Goal: Task Accomplishment & Management: Complete application form

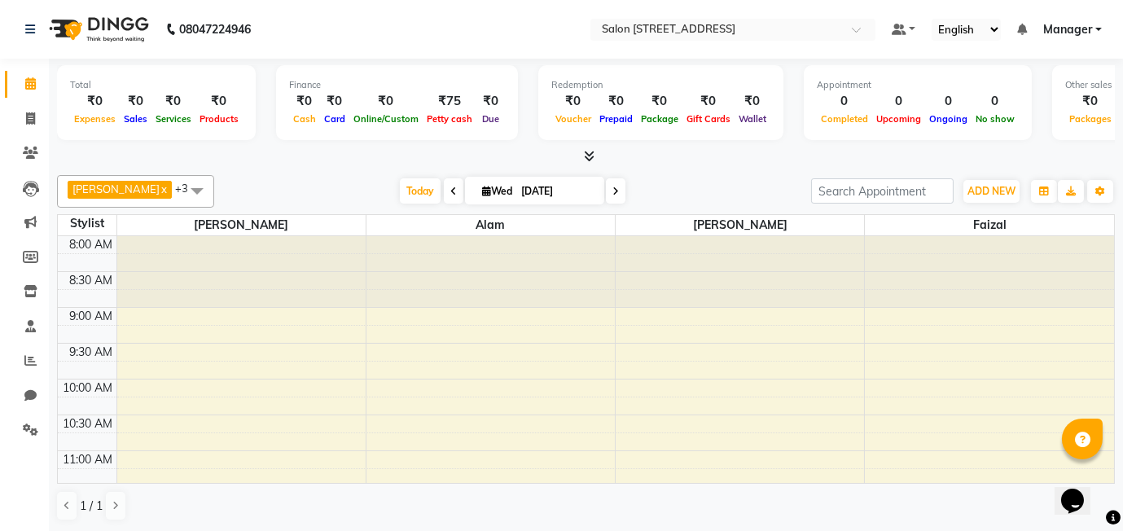
scroll to position [574, 0]
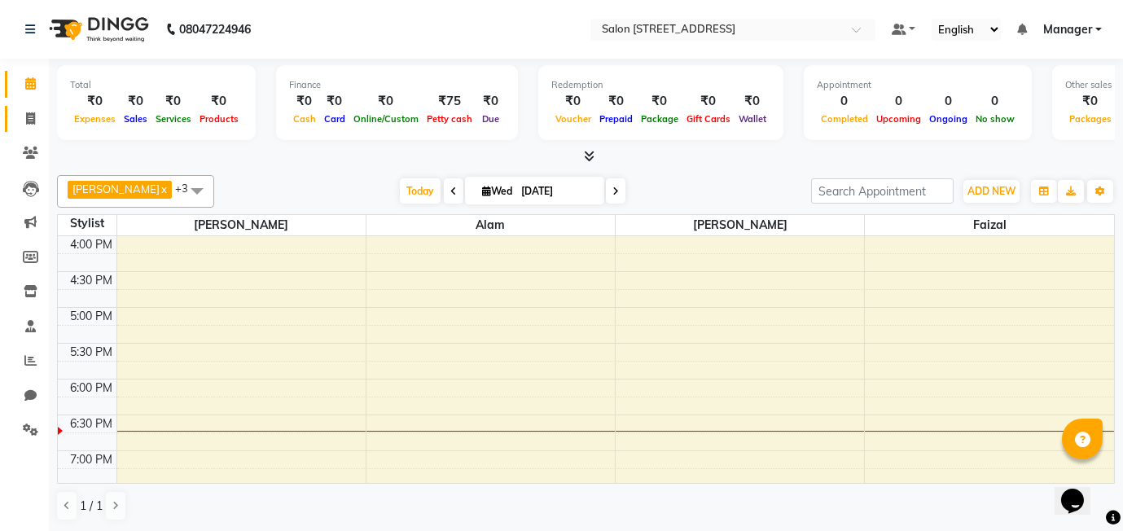
click at [31, 116] on icon at bounding box center [30, 118] width 9 height 12
select select "8448"
select select "service"
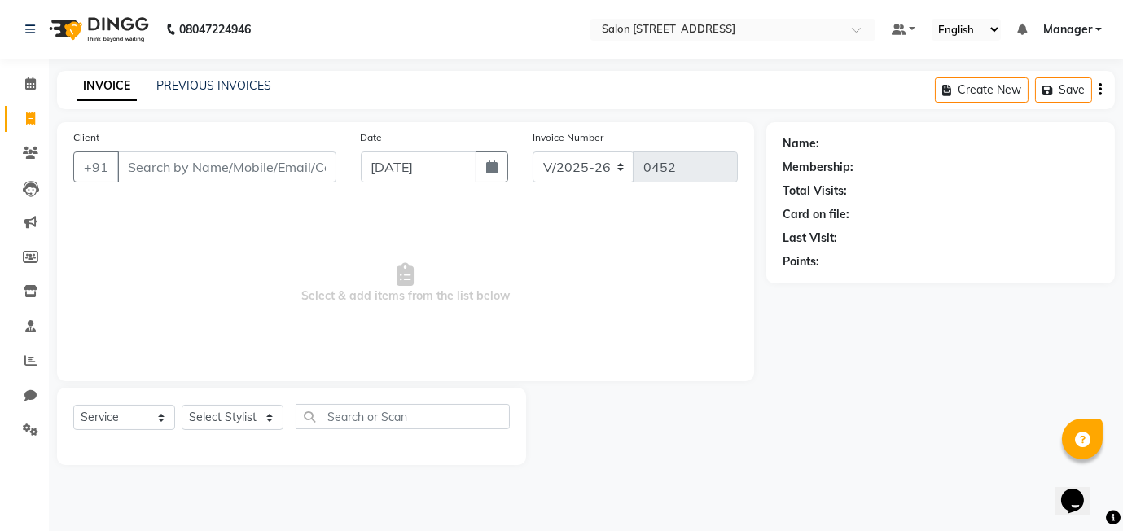
click at [221, 161] on input "Client" at bounding box center [226, 167] width 219 height 31
type input "no name 123"
click at [280, 164] on span "Add Client" at bounding box center [294, 167] width 64 height 16
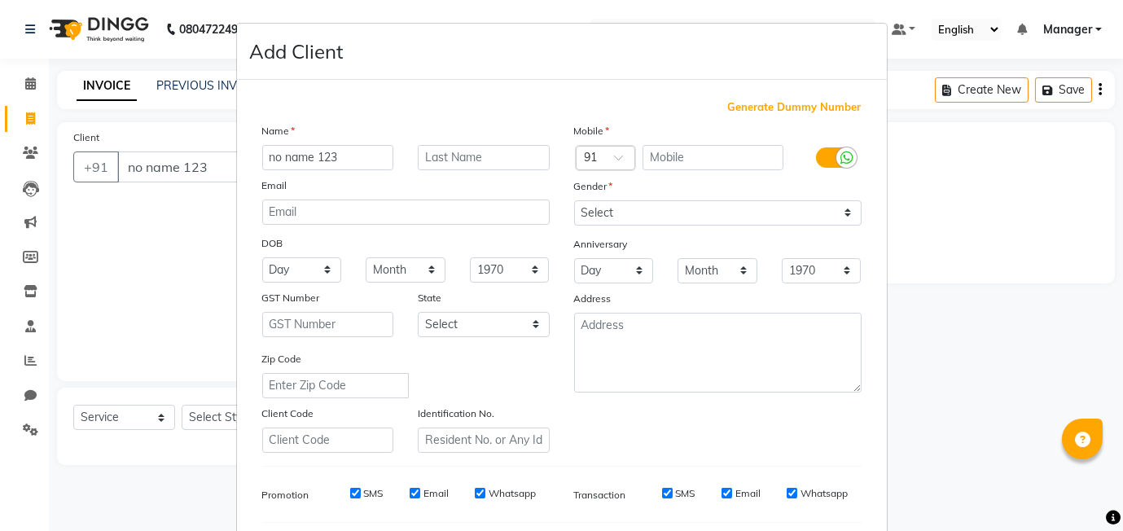
click at [830, 108] on span "Generate Dummy Number" at bounding box center [795, 107] width 134 height 16
type input "1374800000009"
checkbox input "false"
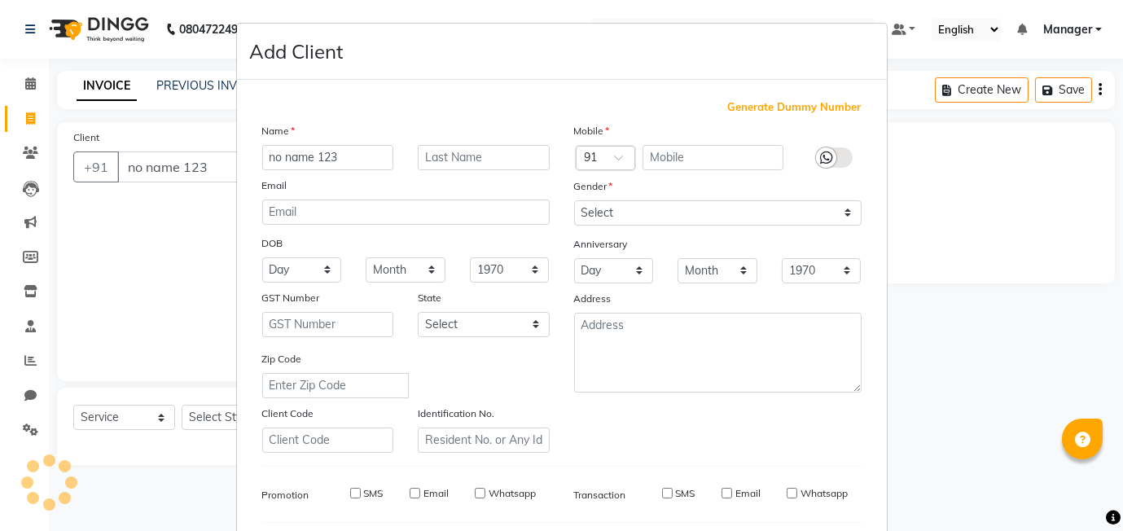
checkbox input "false"
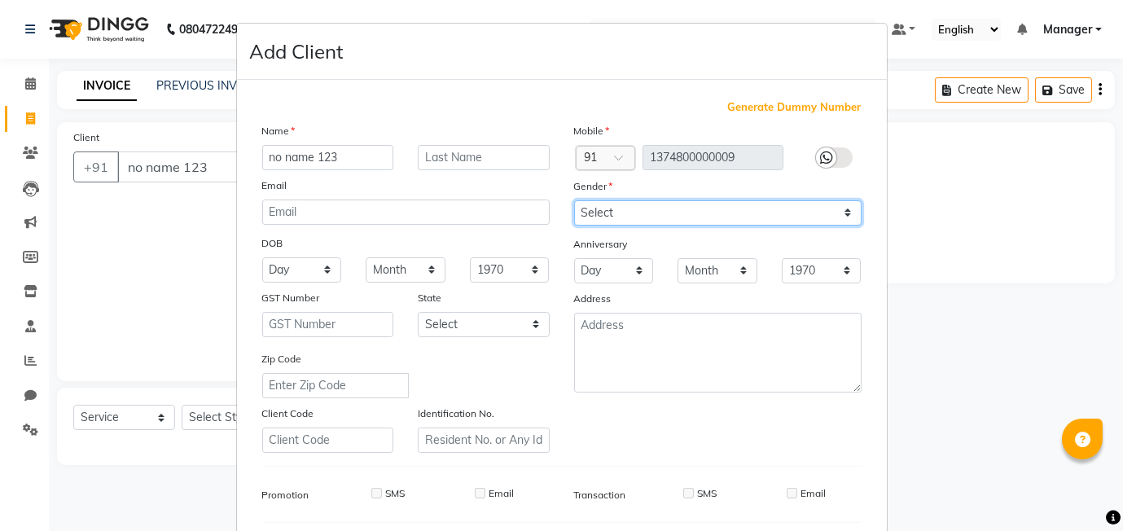
click at [616, 213] on select "Select Male Female Other Prefer Not To Say" at bounding box center [718, 212] width 288 height 25
select select "male"
click at [574, 200] on select "Select Male Female Other Prefer Not To Say" at bounding box center [718, 212] width 288 height 25
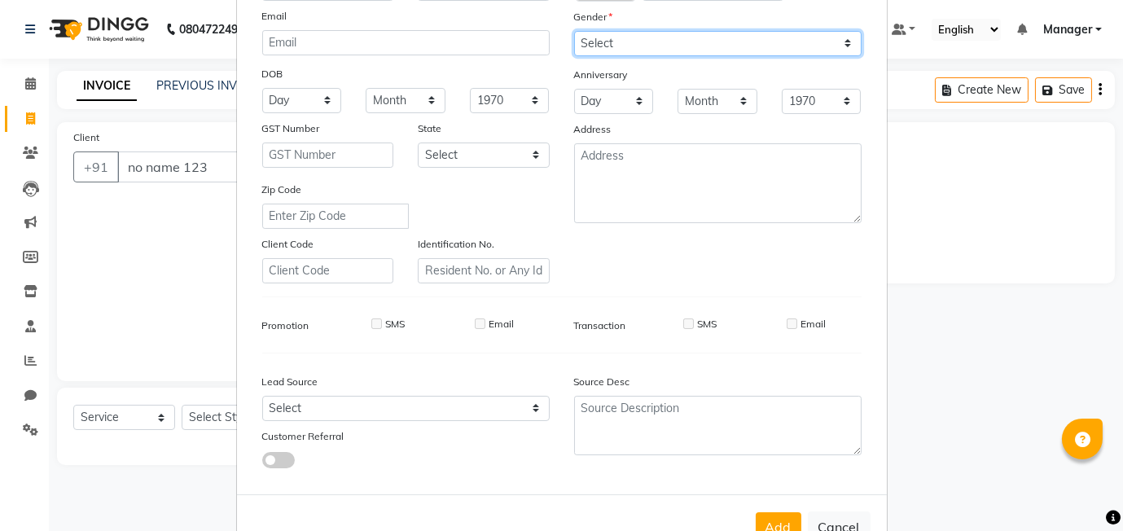
scroll to position [220, 0]
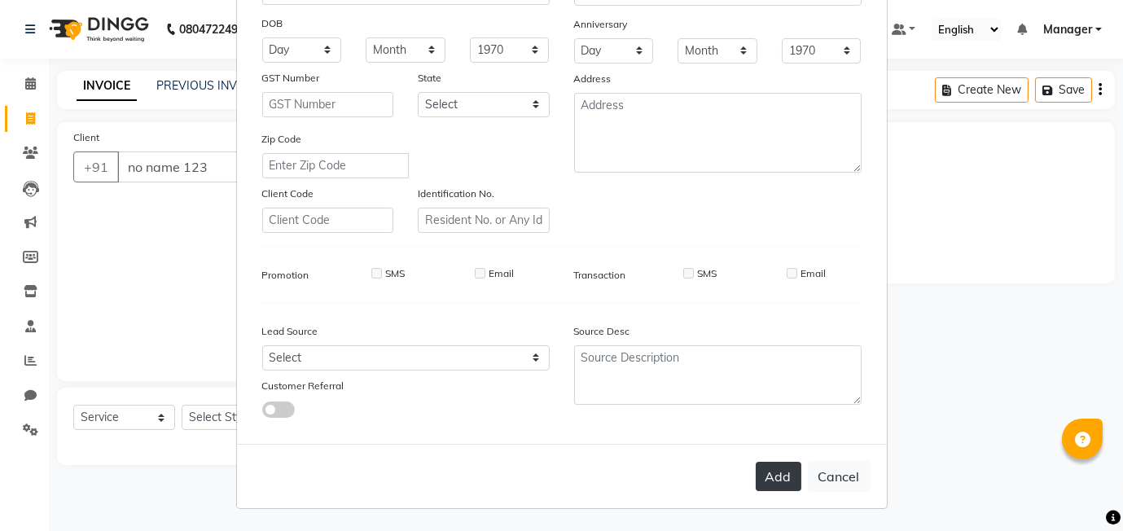
click at [772, 472] on button "Add" at bounding box center [779, 476] width 46 height 29
type input "1374800000009"
select select
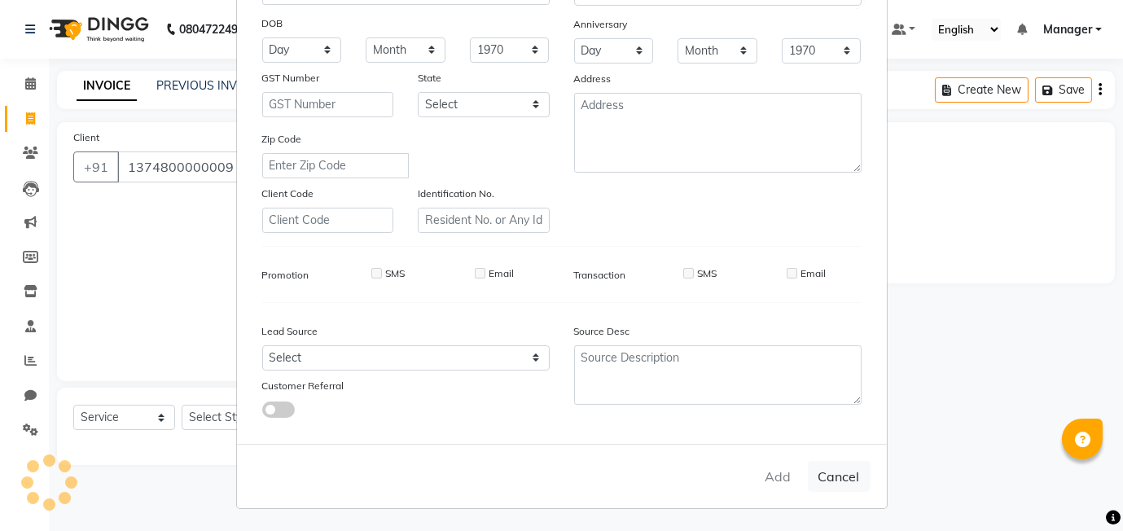
select select
checkbox input "false"
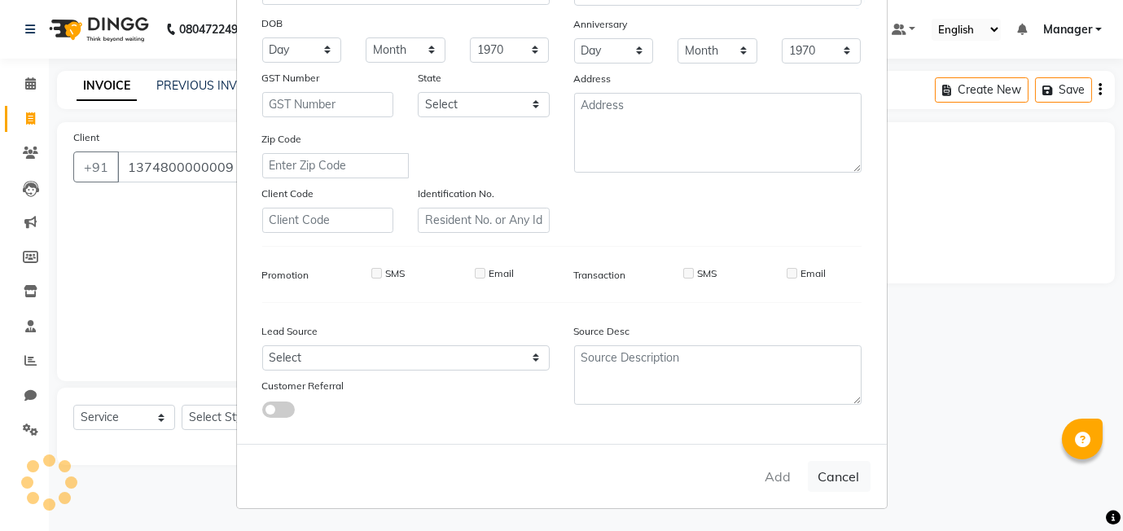
checkbox input "false"
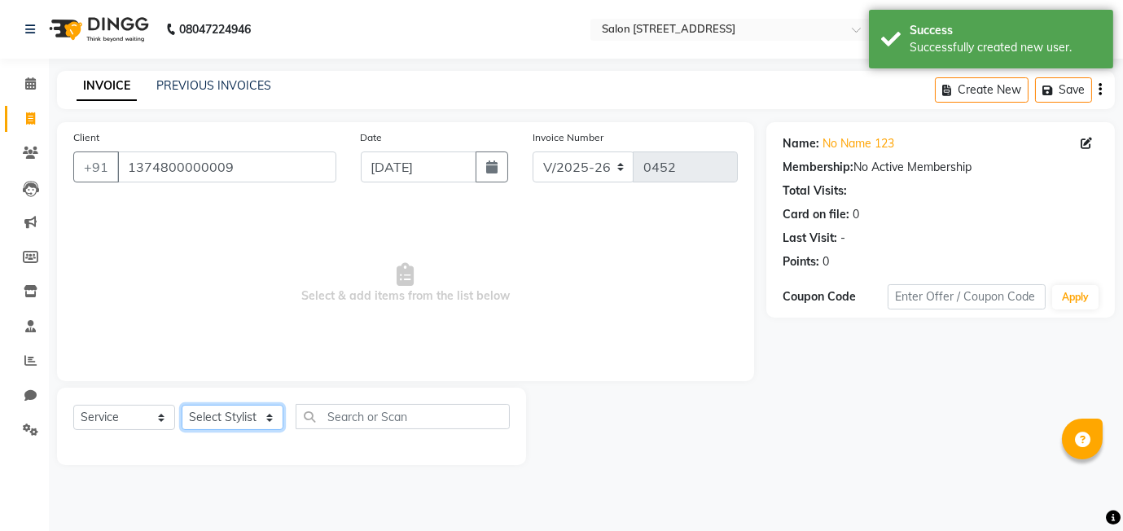
click at [239, 423] on select "Select Stylist Alam faizal harshada Manager Rashmi Shivani" at bounding box center [233, 417] width 102 height 25
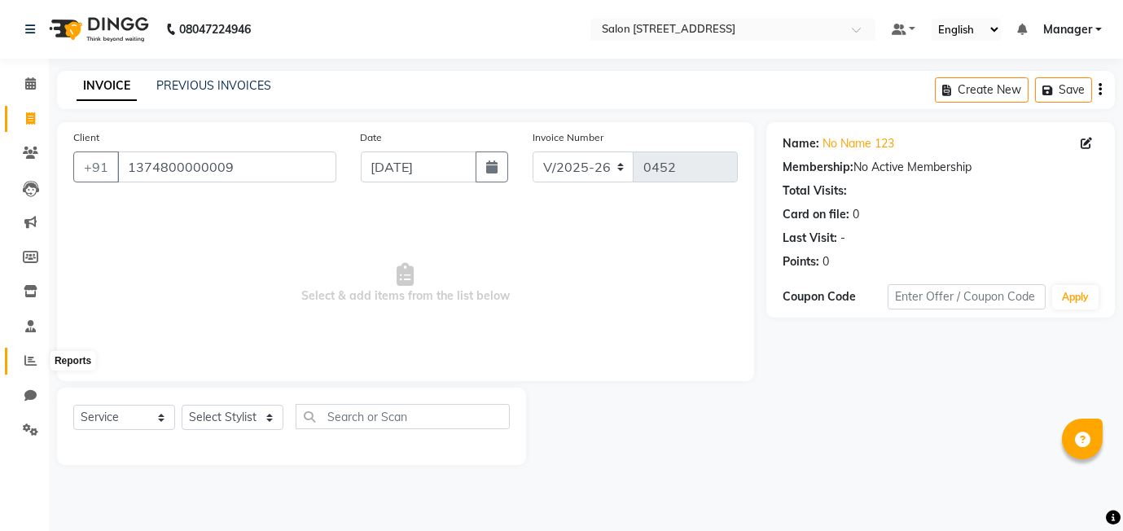
click at [18, 361] on span at bounding box center [30, 361] width 29 height 19
click at [29, 389] on icon at bounding box center [30, 395] width 12 height 12
click at [32, 326] on icon at bounding box center [30, 326] width 11 height 12
click at [235, 424] on select "Select Stylist Alam faizal harshada Manager Rashmi Shivani" at bounding box center [233, 417] width 102 height 25
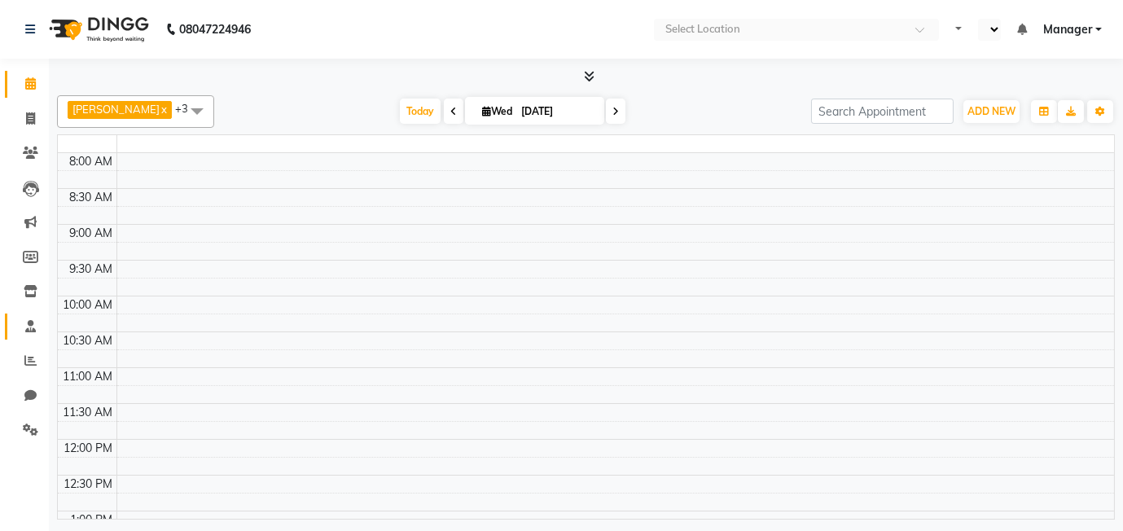
select select "en"
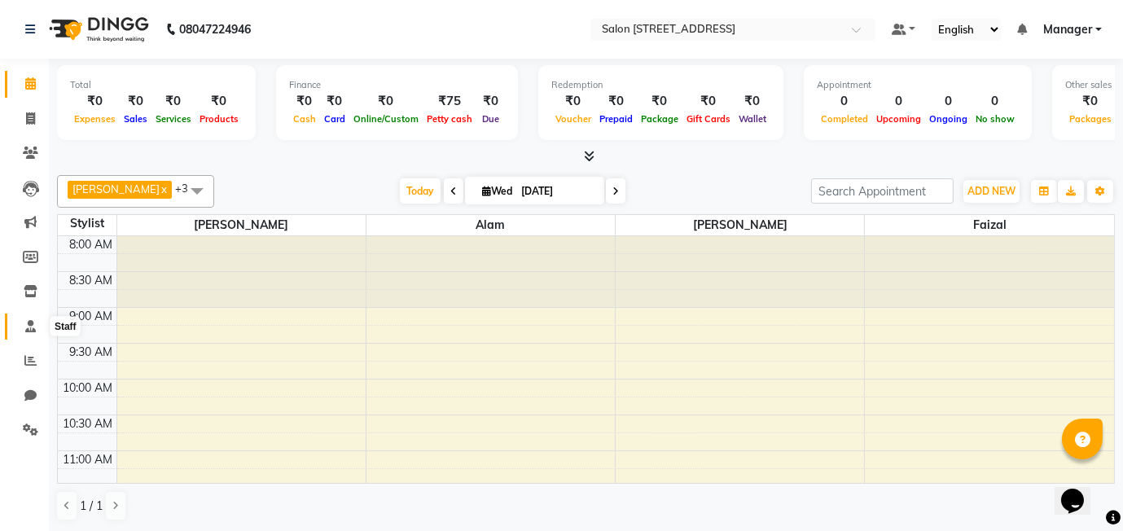
click at [29, 328] on icon at bounding box center [30, 326] width 11 height 12
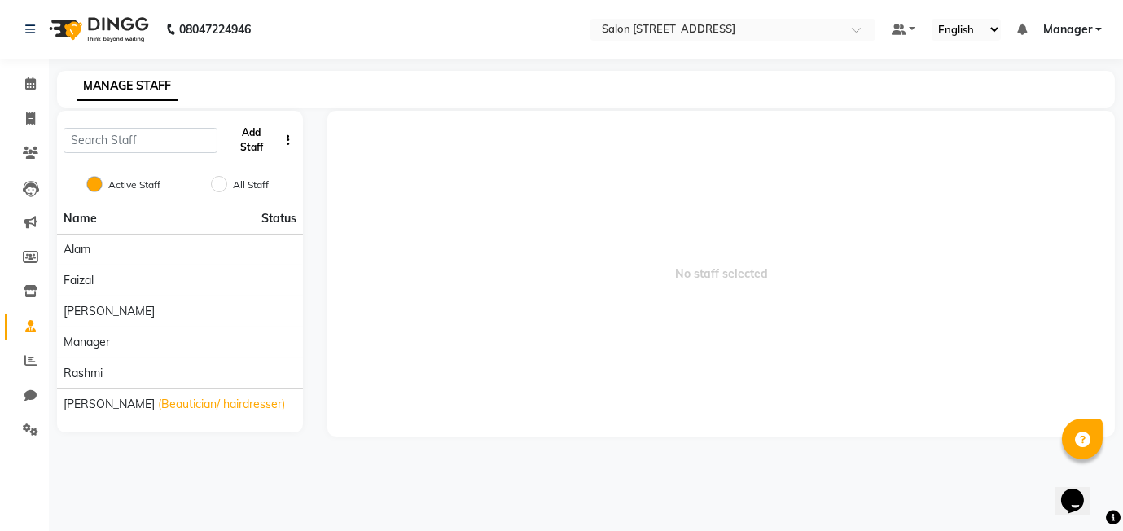
click at [244, 147] on button "Add Staff" at bounding box center [251, 140] width 55 height 42
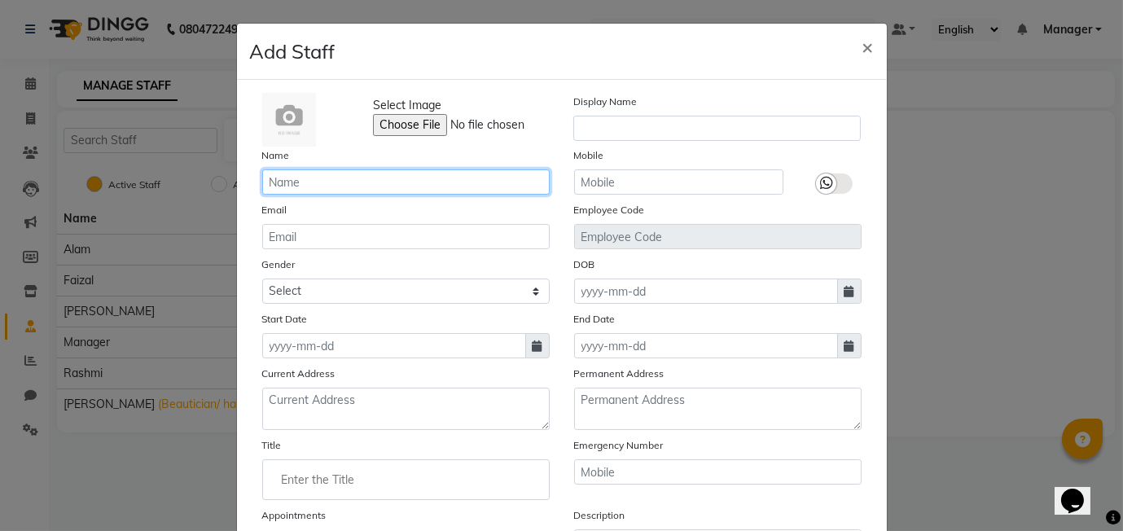
click at [300, 176] on input "text" at bounding box center [406, 181] width 288 height 25
type input "a"
click at [301, 176] on input "Atif" at bounding box center [406, 181] width 288 height 25
type input "Astif"
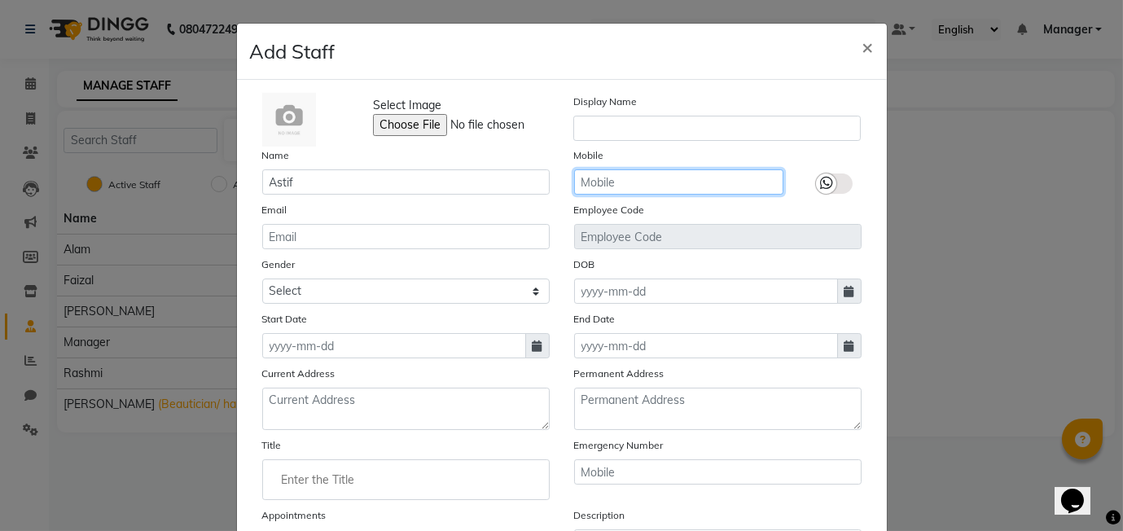
click at [606, 181] on input "text" at bounding box center [678, 181] width 209 height 25
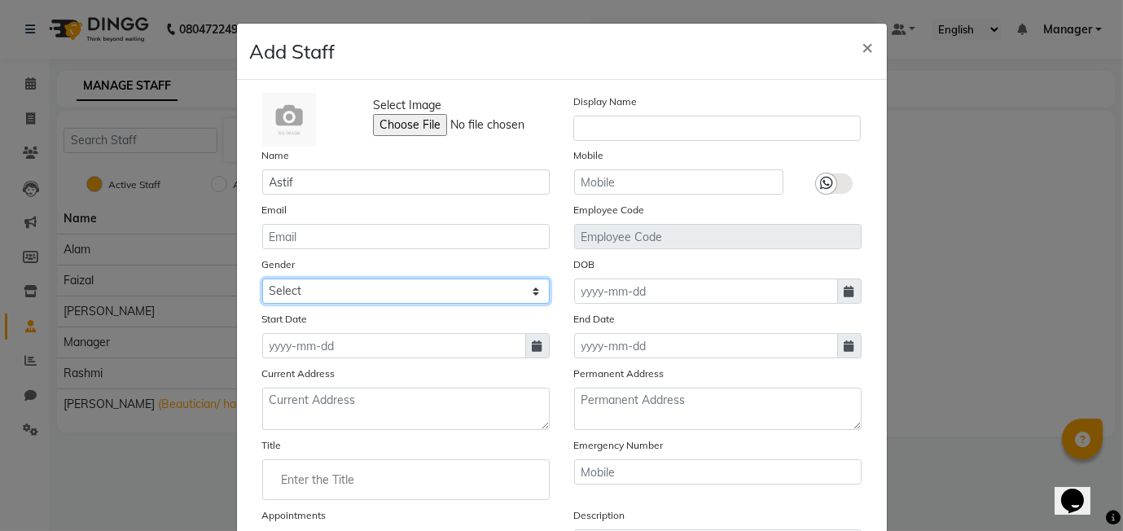
click at [446, 297] on select "Select Male Female Other Prefer Not To Say" at bounding box center [406, 291] width 288 height 25
select select "male"
click at [262, 279] on select "Select Male Female Other Prefer Not To Say" at bounding box center [406, 291] width 288 height 25
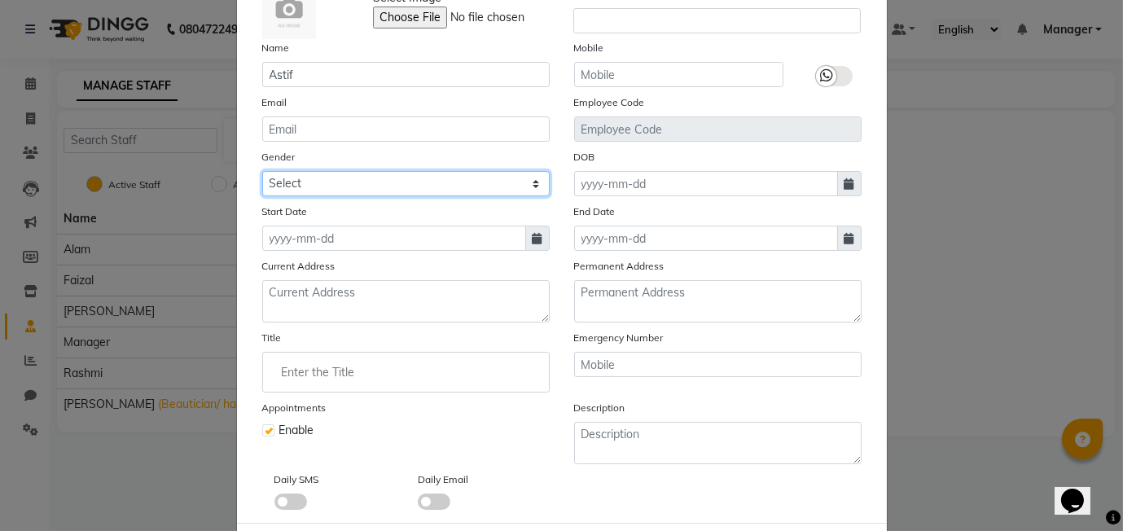
scroll to position [187, 0]
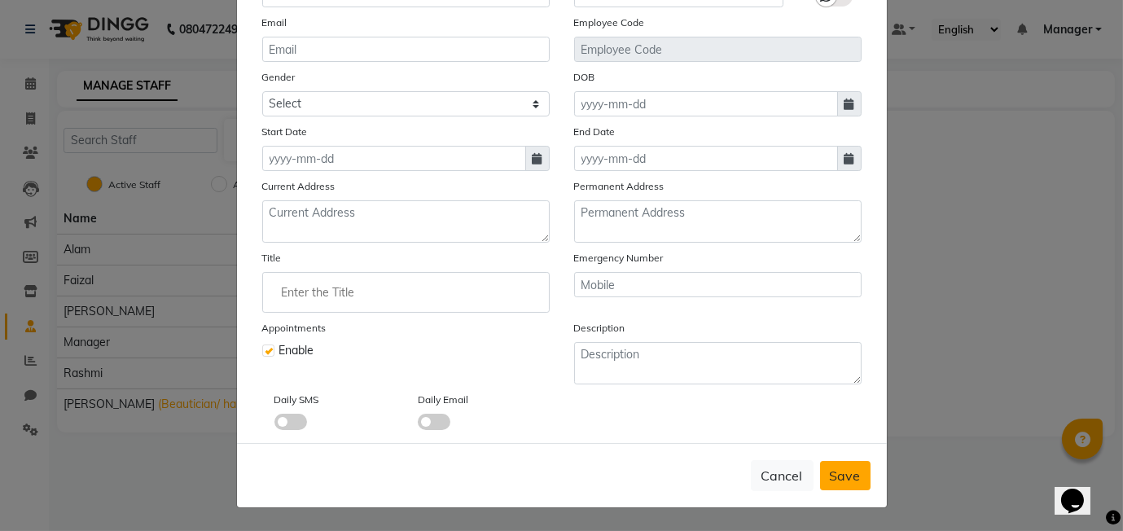
click at [838, 490] on button "Save" at bounding box center [845, 475] width 51 height 29
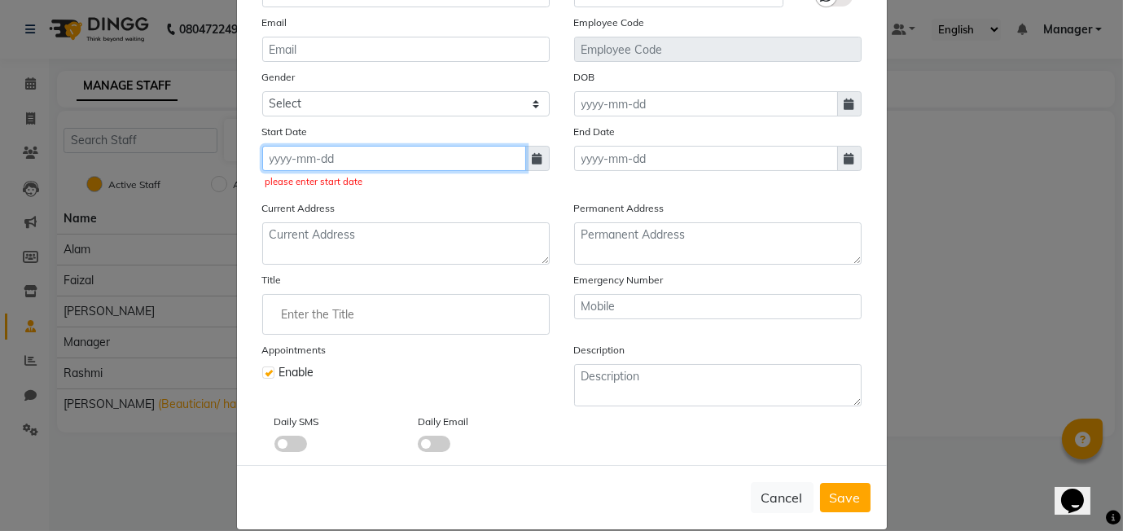
click at [332, 169] on input at bounding box center [394, 158] width 264 height 25
select select "9"
select select "2025"
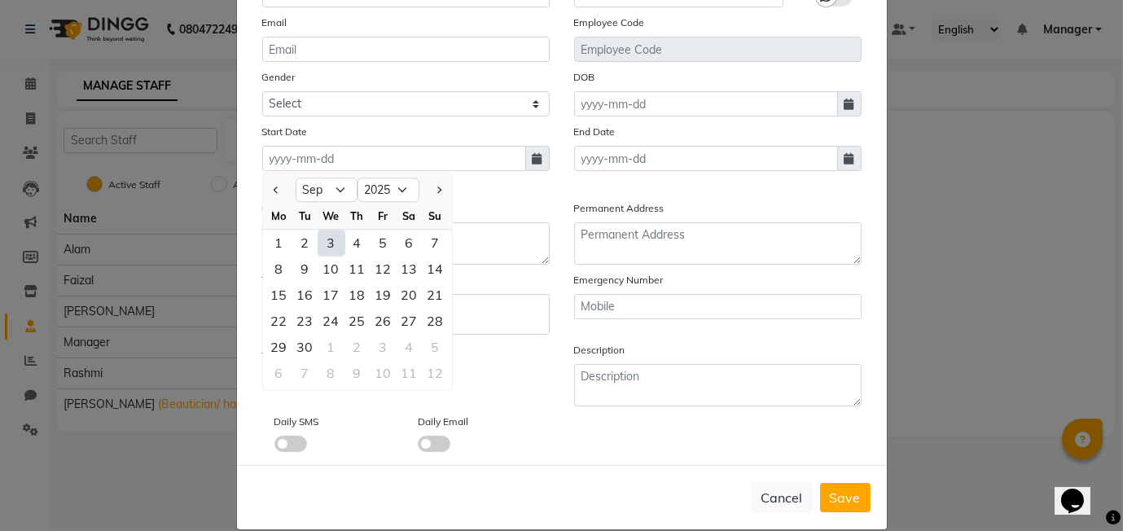
click at [334, 241] on div "3" at bounding box center [332, 243] width 26 height 26
type input "[DATE]"
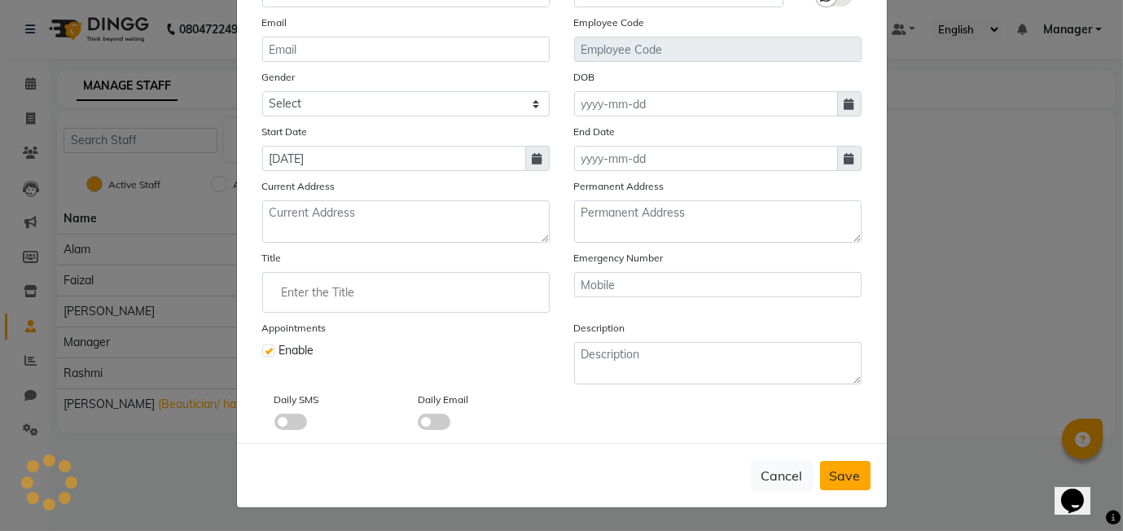
click at [839, 468] on span "Save" at bounding box center [845, 476] width 31 height 16
select select
checkbox input "false"
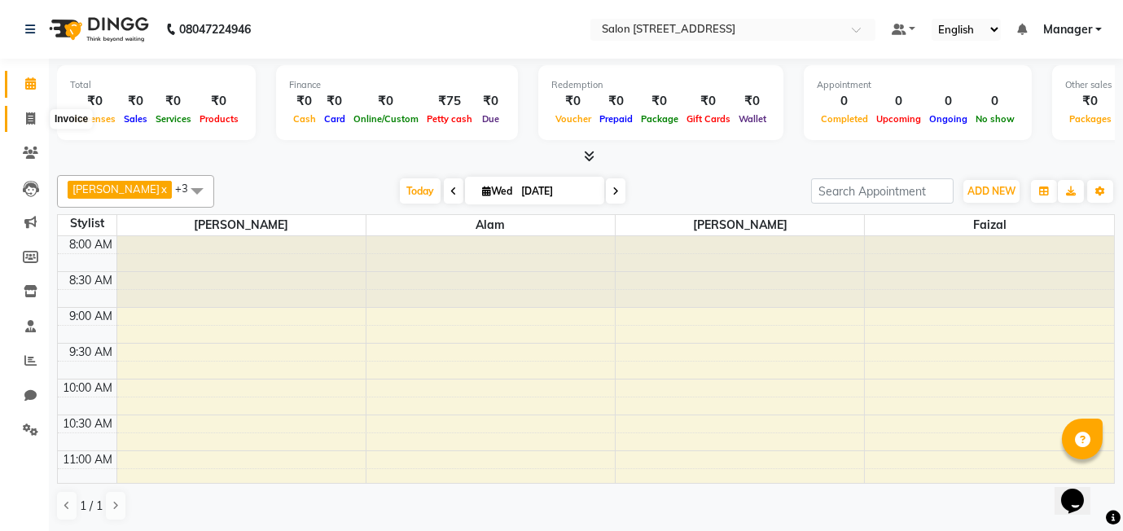
click at [26, 120] on icon at bounding box center [30, 118] width 9 height 12
select select "service"
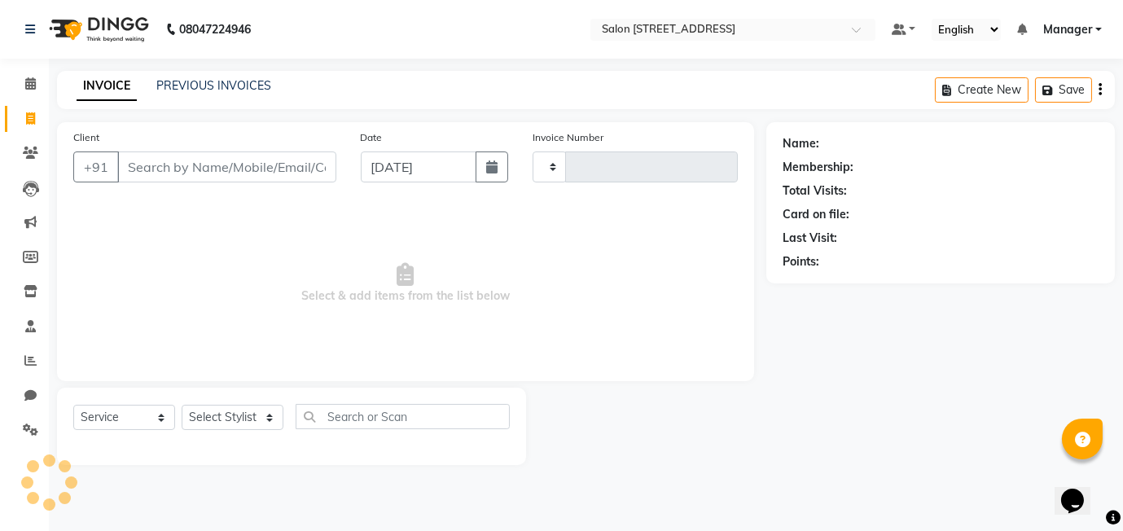
type input "0452"
select select "8448"
click at [182, 160] on input "Client" at bounding box center [226, 167] width 219 height 31
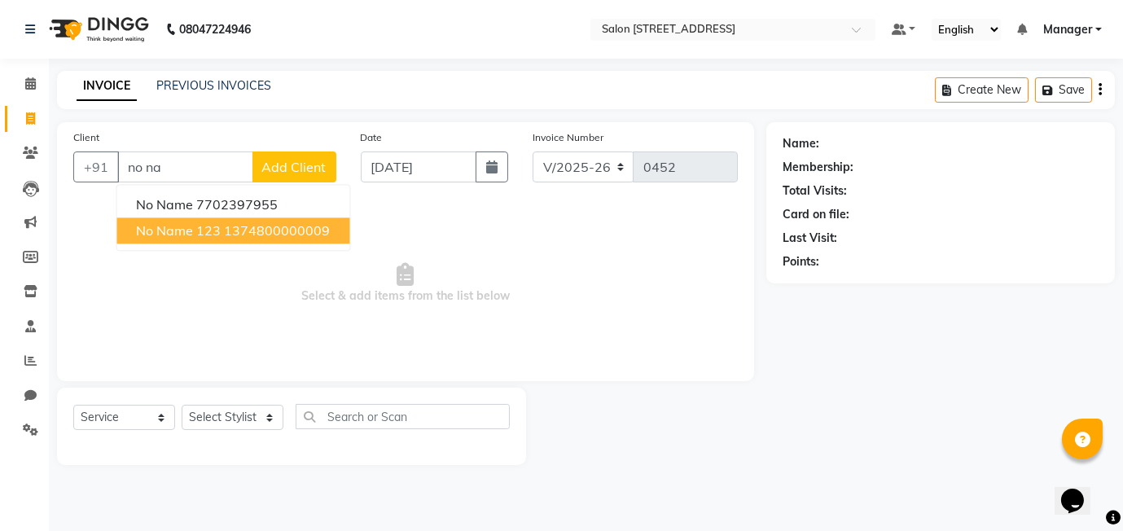
click at [250, 232] on ngb-highlight "1374800000009" at bounding box center [277, 230] width 106 height 16
type input "1374800000009"
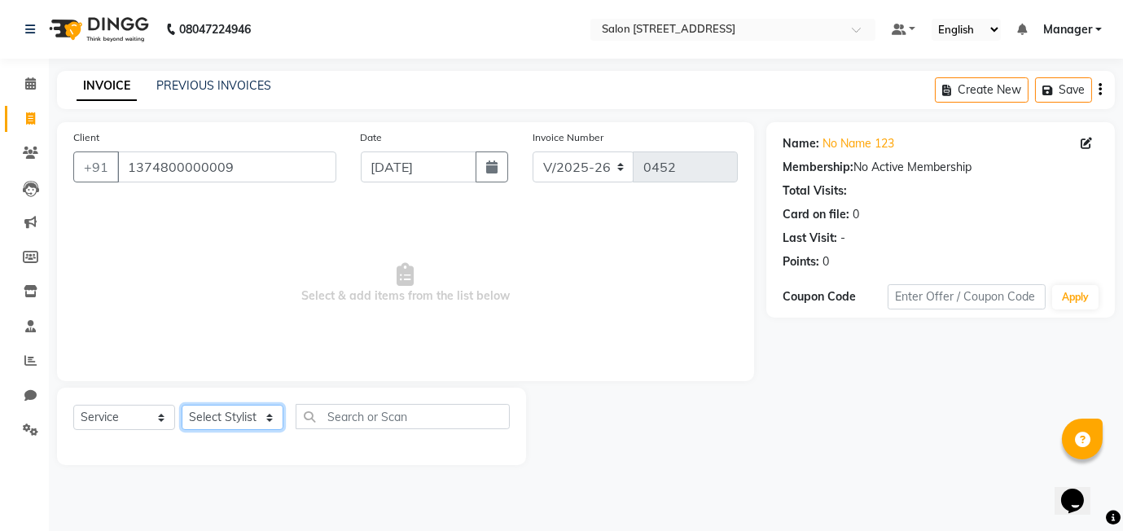
click at [210, 423] on select "Select Stylist [PERSON_NAME] [PERSON_NAME] Manager [PERSON_NAME]" at bounding box center [233, 417] width 102 height 25
select select "90774"
click at [182, 405] on select "Select Stylist [PERSON_NAME] [PERSON_NAME] Manager [PERSON_NAME]" at bounding box center [233, 417] width 102 height 25
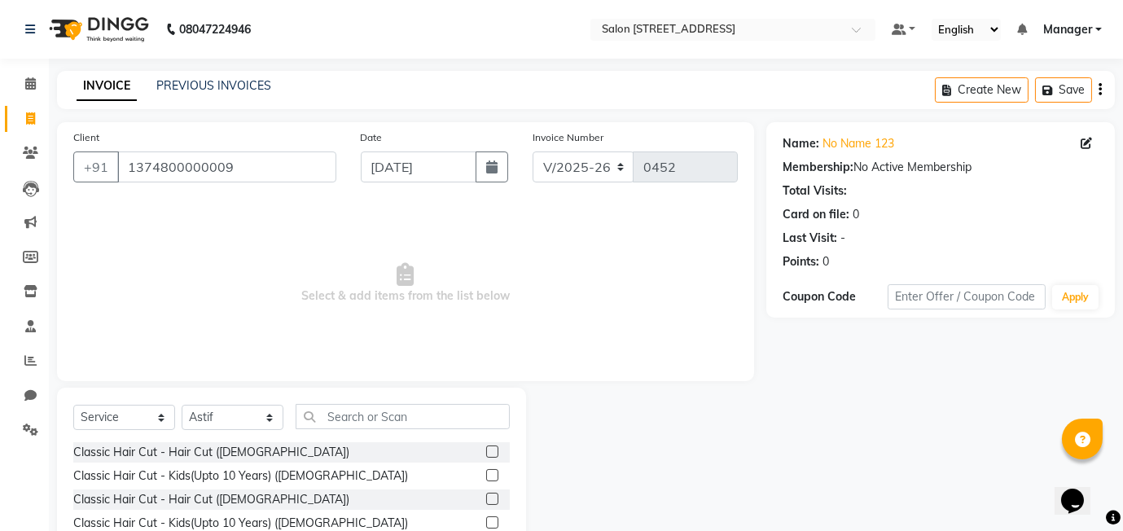
click at [496, 452] on label at bounding box center [492, 452] width 12 height 12
click at [496, 452] on input "checkbox" at bounding box center [491, 452] width 11 height 11
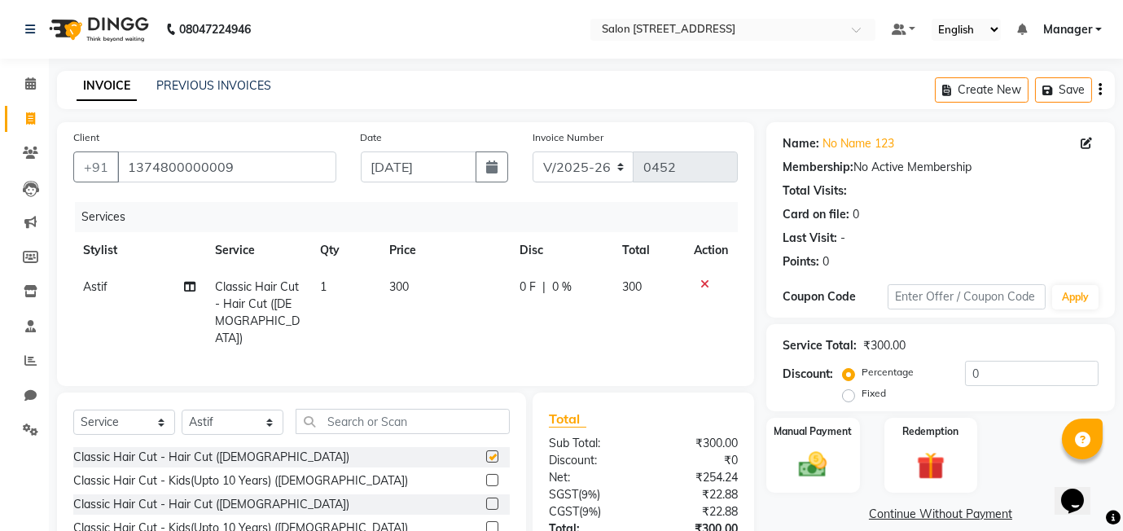
checkbox input "false"
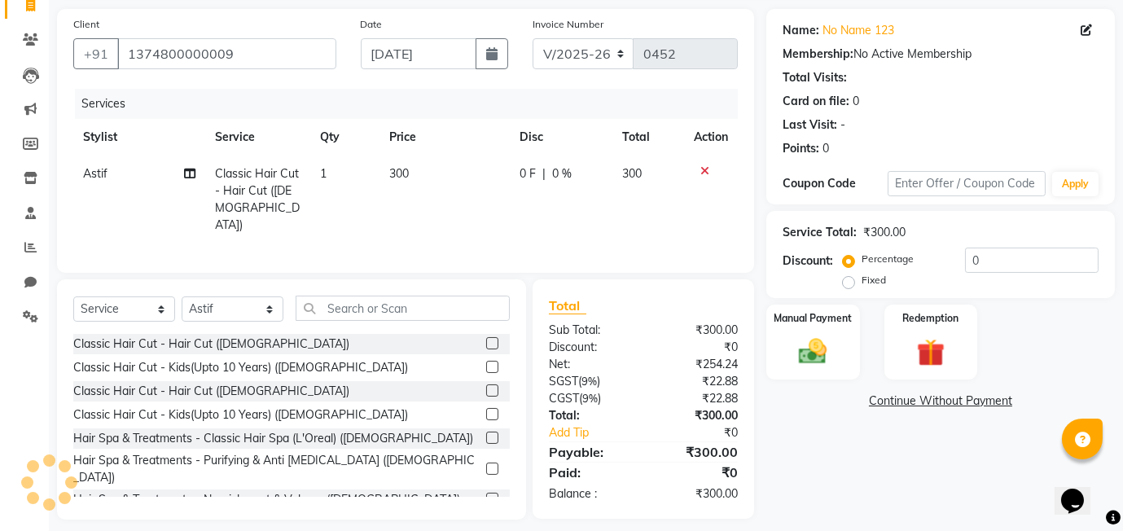
scroll to position [121, 0]
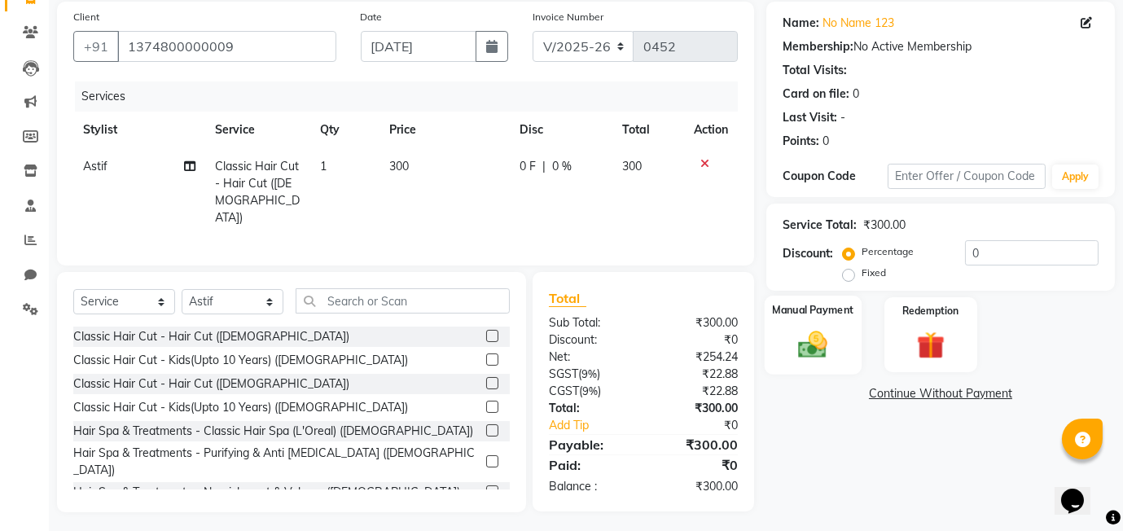
click at [834, 326] on div "Manual Payment" at bounding box center [813, 335] width 97 height 78
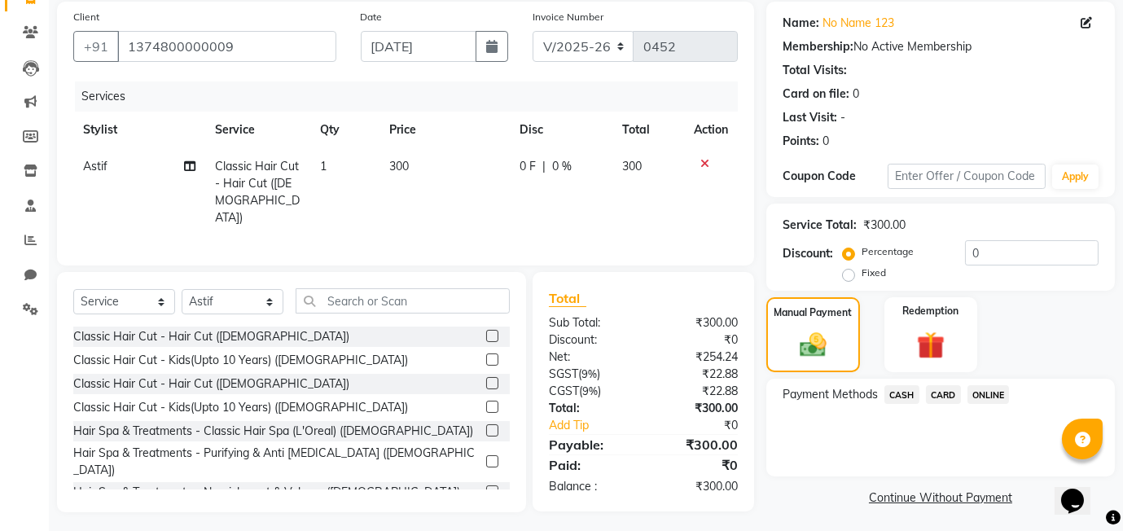
click at [989, 397] on span "ONLINE" at bounding box center [989, 394] width 42 height 19
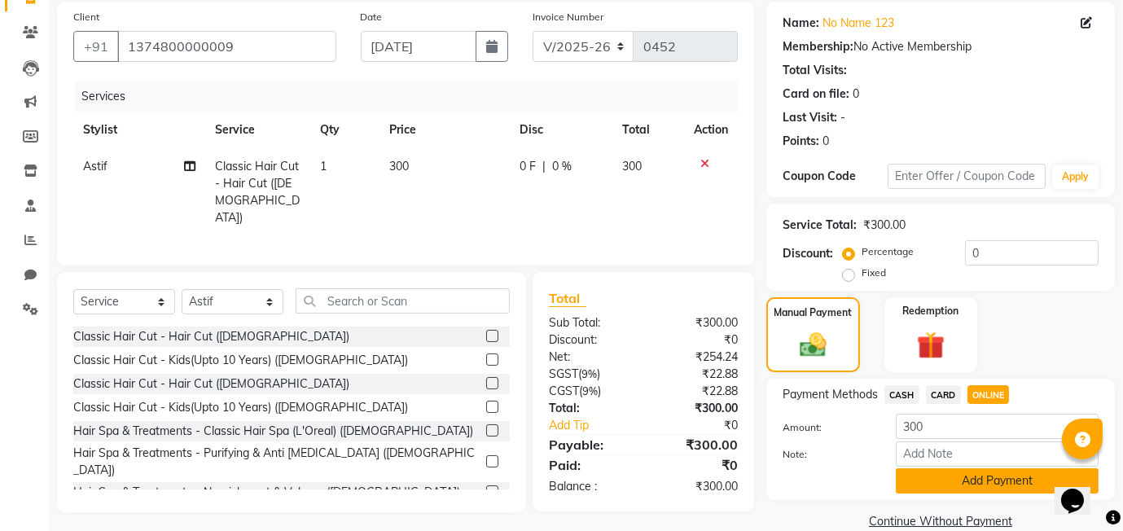
click at [971, 490] on button "Add Payment" at bounding box center [997, 480] width 203 height 25
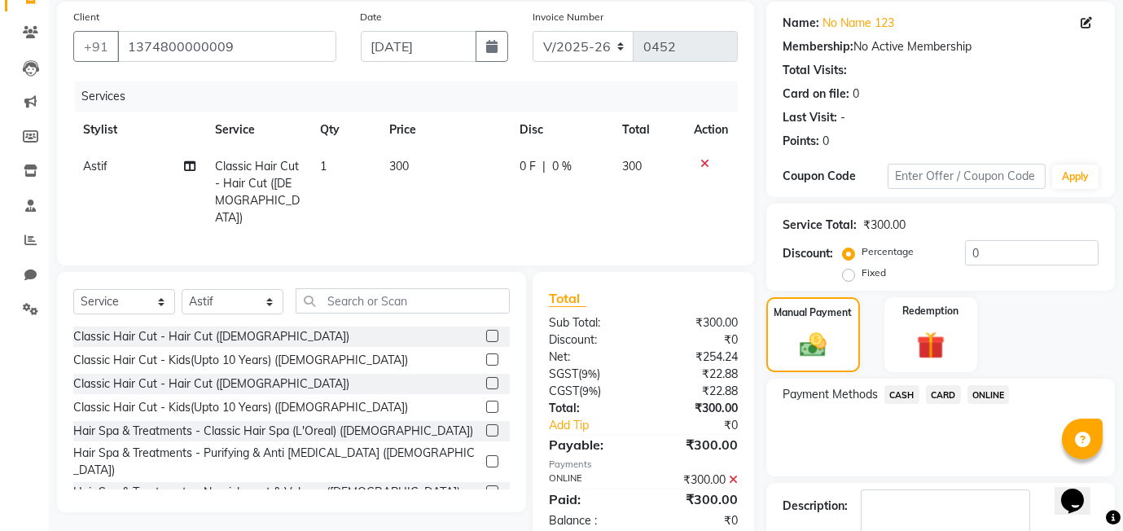
scroll to position [216, 0]
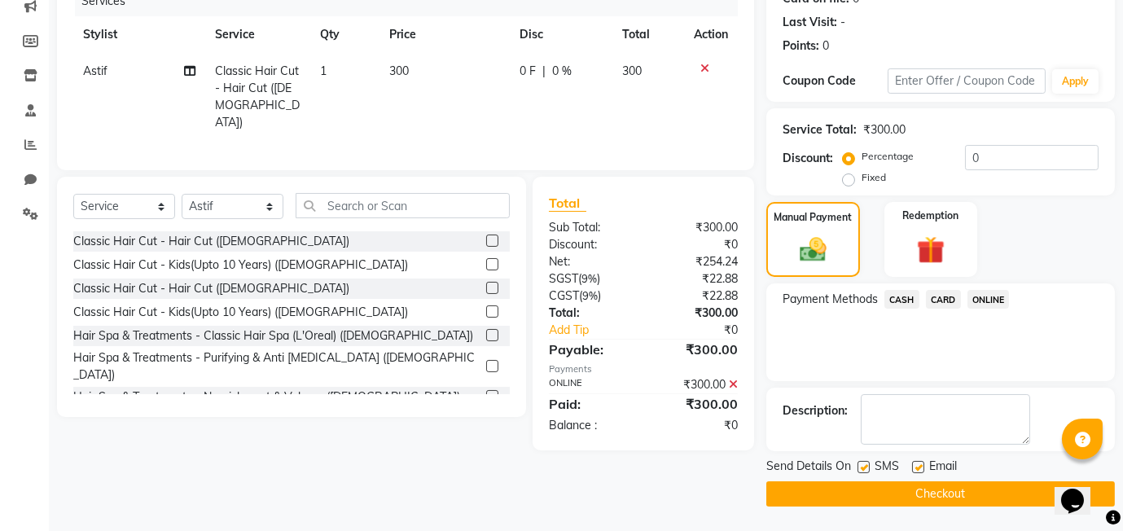
click at [874, 495] on button "Checkout" at bounding box center [941, 493] width 349 height 25
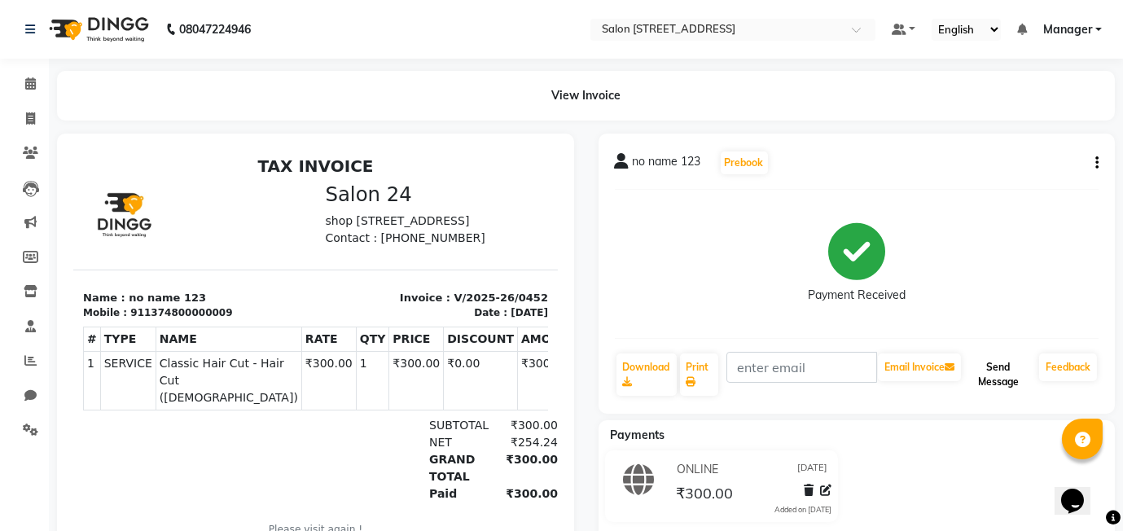
click at [1013, 385] on button "Send Message" at bounding box center [999, 375] width 68 height 42
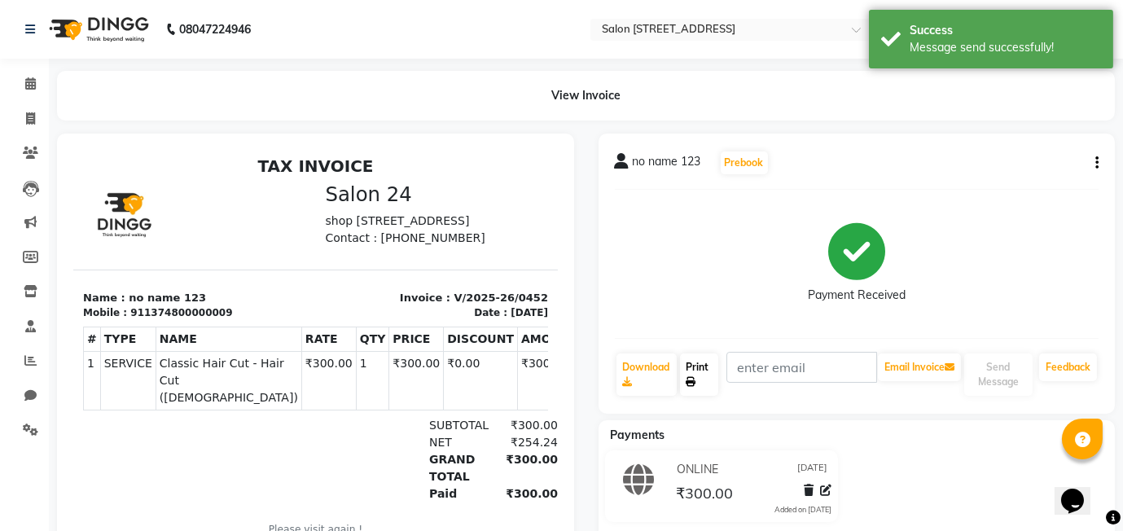
click at [706, 379] on link "Print" at bounding box center [699, 375] width 39 height 42
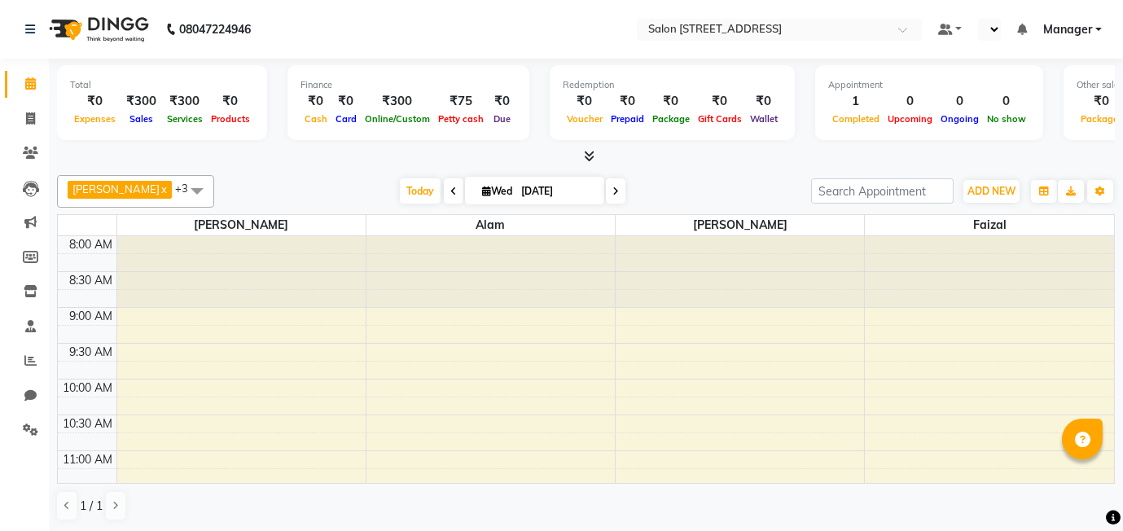
select select "en"
click at [23, 121] on span at bounding box center [30, 119] width 29 height 19
select select "8448"
select select "service"
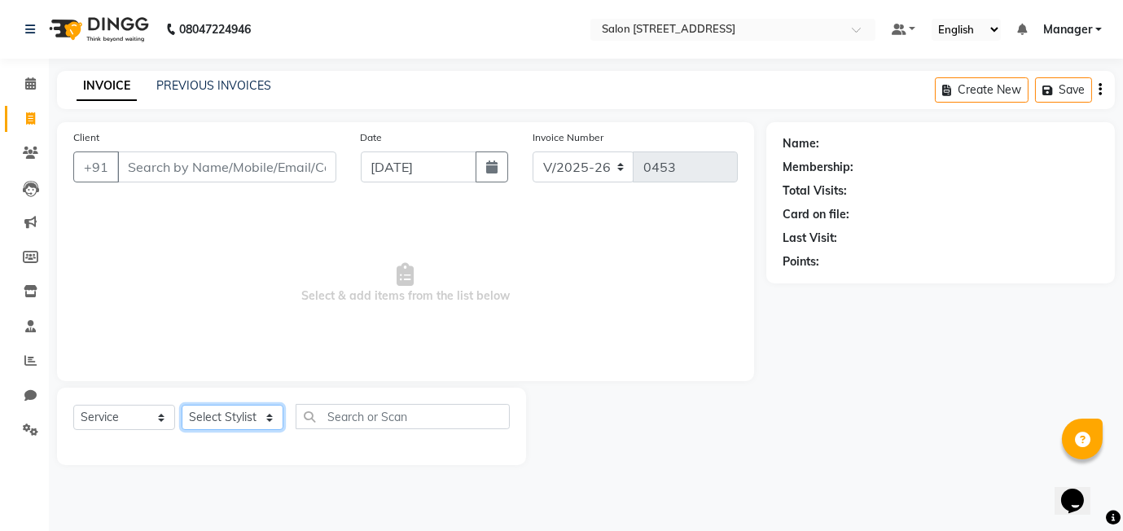
click at [243, 421] on select "Select Stylist [PERSON_NAME] [PERSON_NAME] Manager [PERSON_NAME]" at bounding box center [233, 417] width 102 height 25
select select "82016"
click at [182, 405] on select "Select Stylist [PERSON_NAME] [PERSON_NAME] Manager [PERSON_NAME]" at bounding box center [233, 417] width 102 height 25
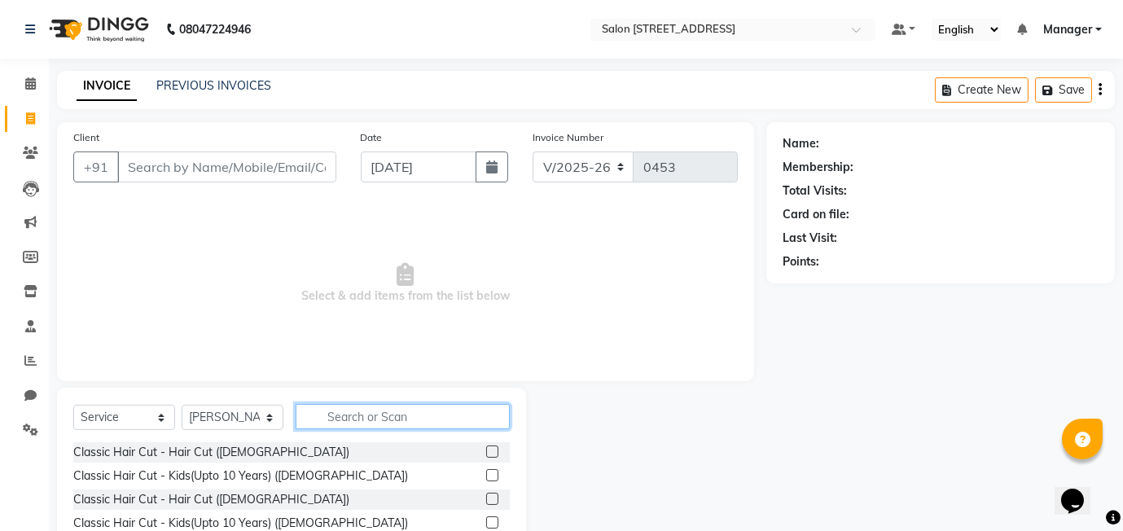
click at [379, 419] on input "text" at bounding box center [403, 416] width 214 height 25
type input "r"
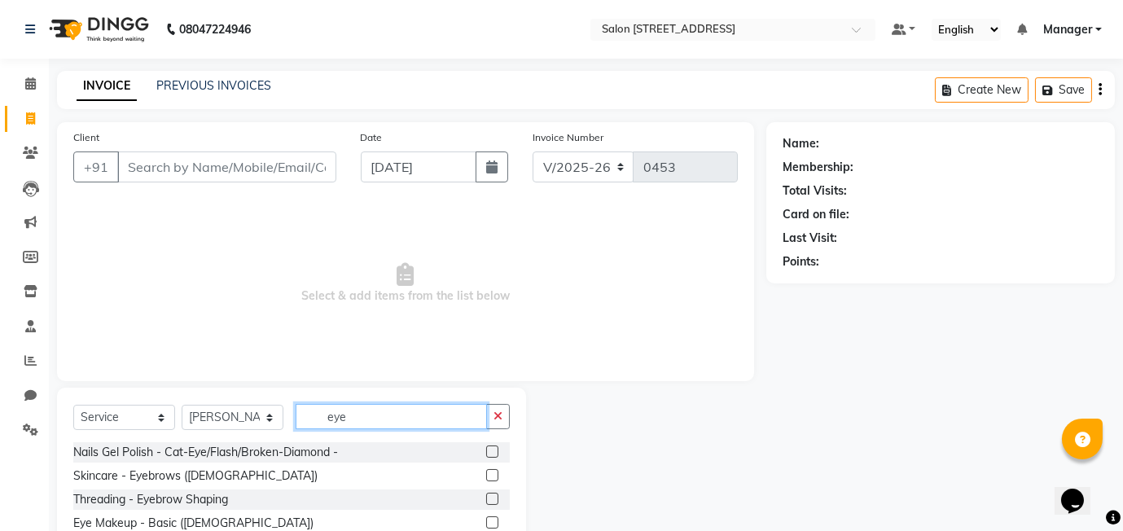
type input "eye"
click at [489, 477] on label at bounding box center [492, 475] width 12 height 12
click at [489, 477] on input "checkbox" at bounding box center [491, 476] width 11 height 11
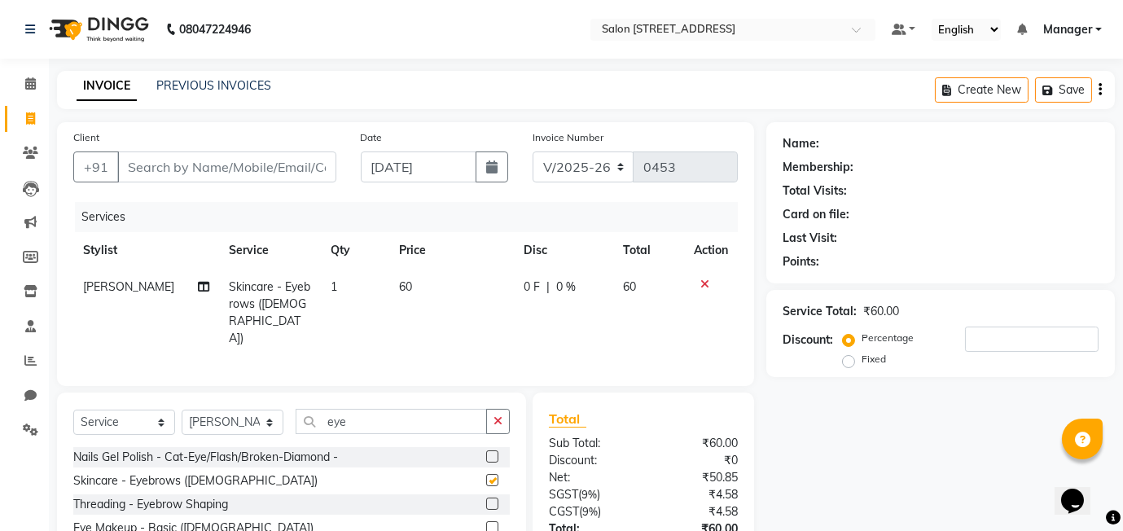
checkbox input "false"
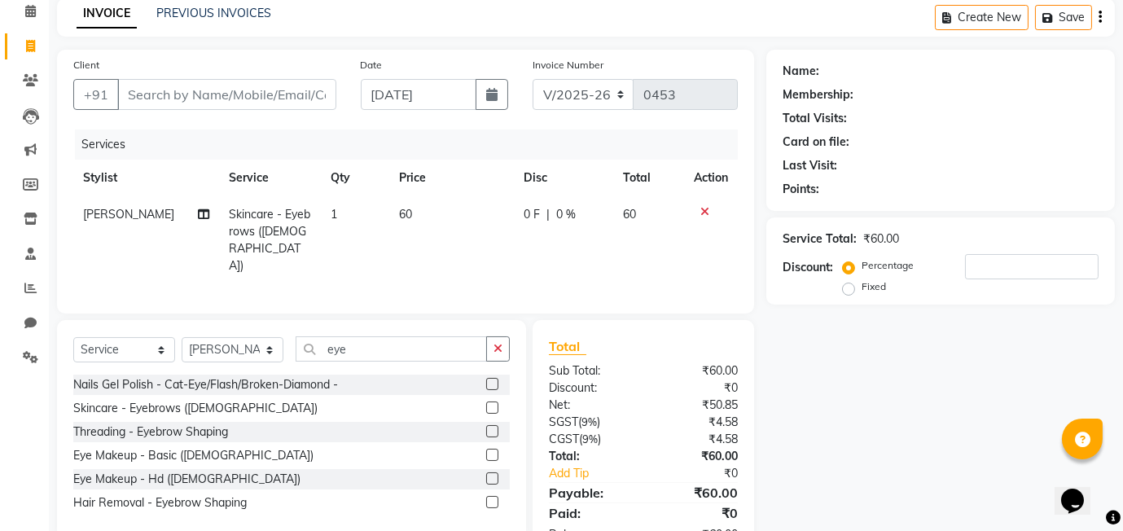
scroll to position [120, 0]
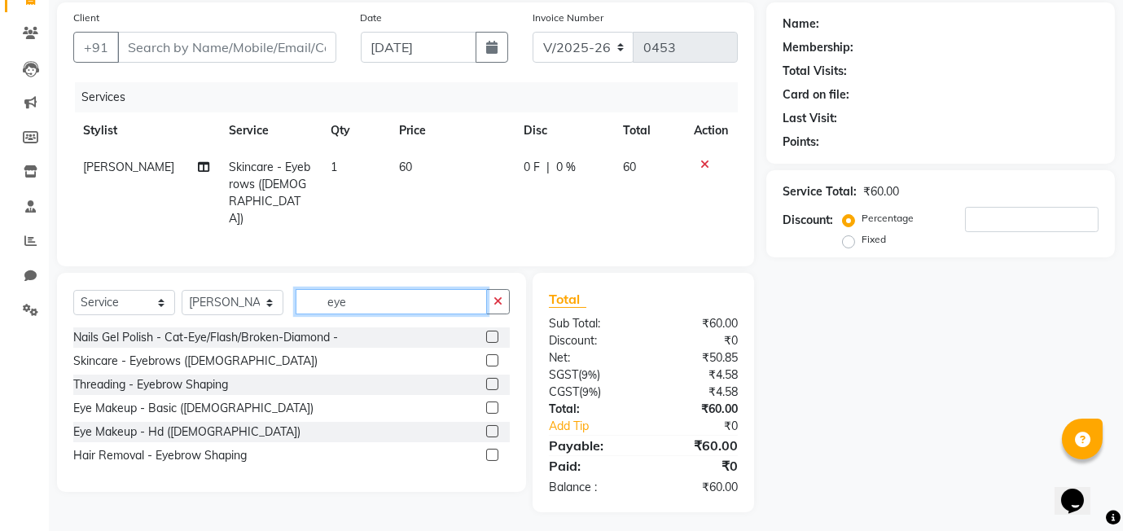
click at [376, 295] on input "eye" at bounding box center [391, 301] width 191 height 25
type input "e"
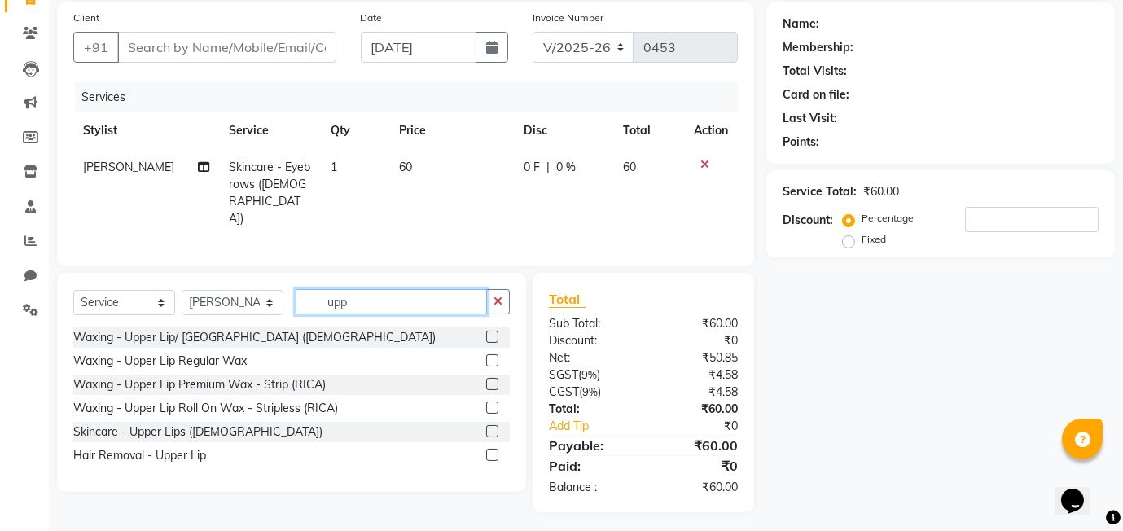
type input "upp"
click at [492, 429] on label at bounding box center [492, 431] width 12 height 12
click at [492, 429] on input "checkbox" at bounding box center [491, 432] width 11 height 11
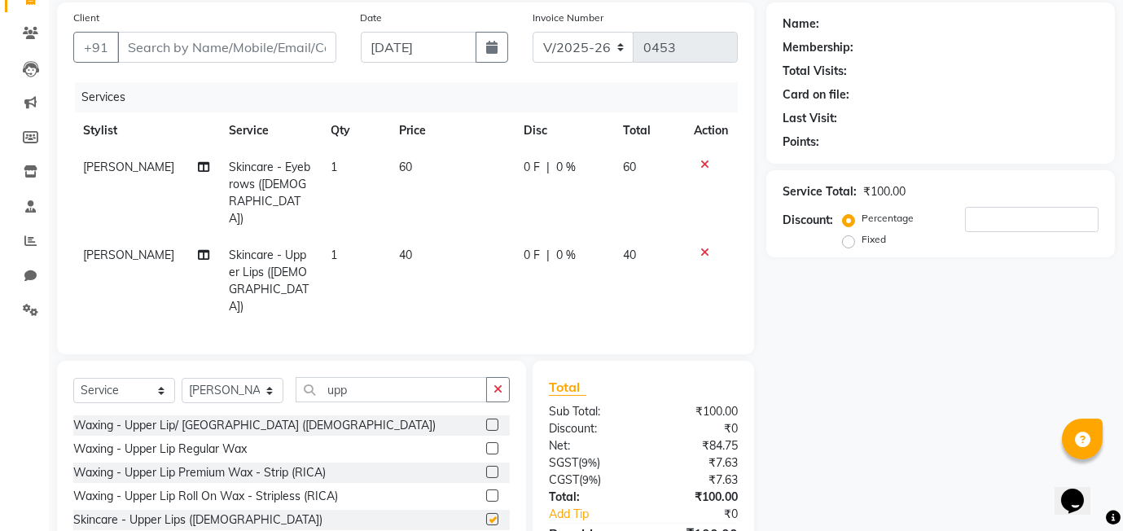
checkbox input "false"
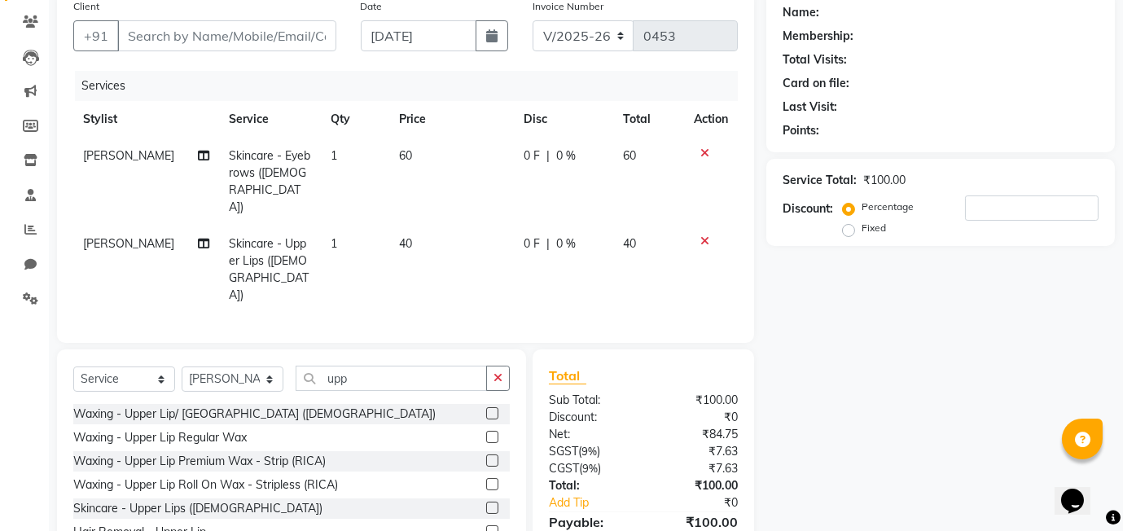
scroll to position [94, 0]
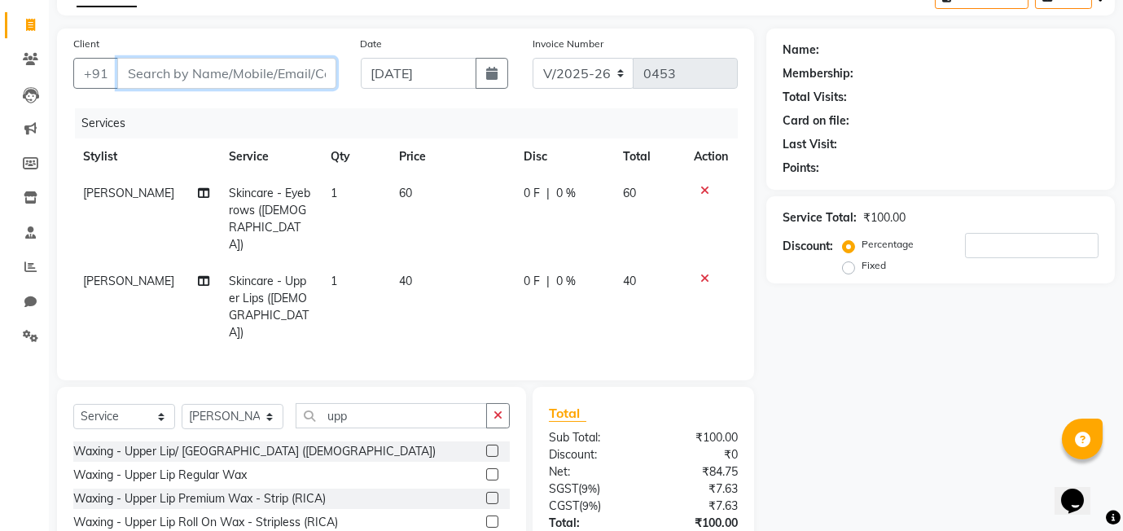
click at [139, 74] on input "Client" at bounding box center [226, 73] width 219 height 31
type input "8"
type input "0"
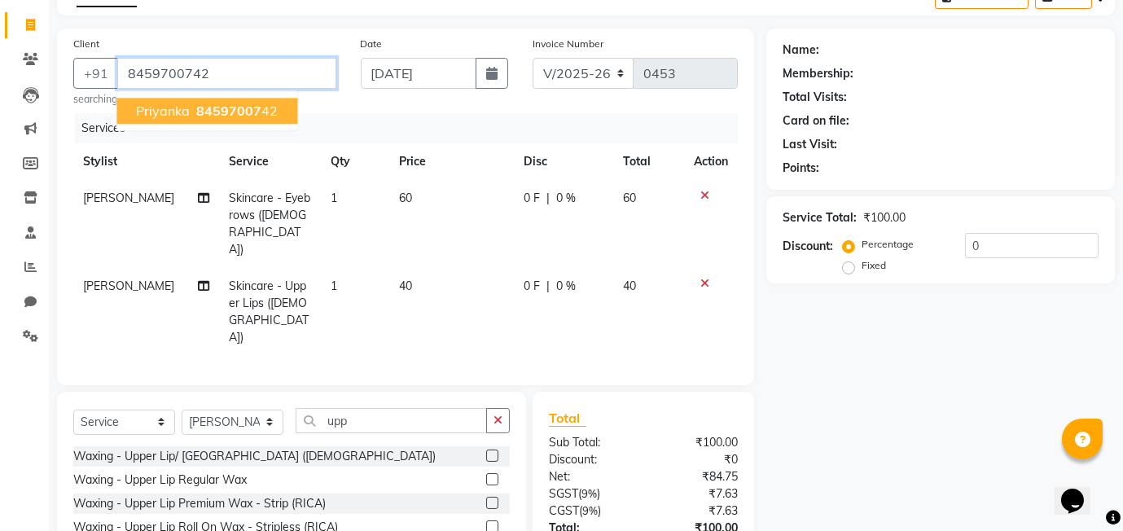
type input "8459700742"
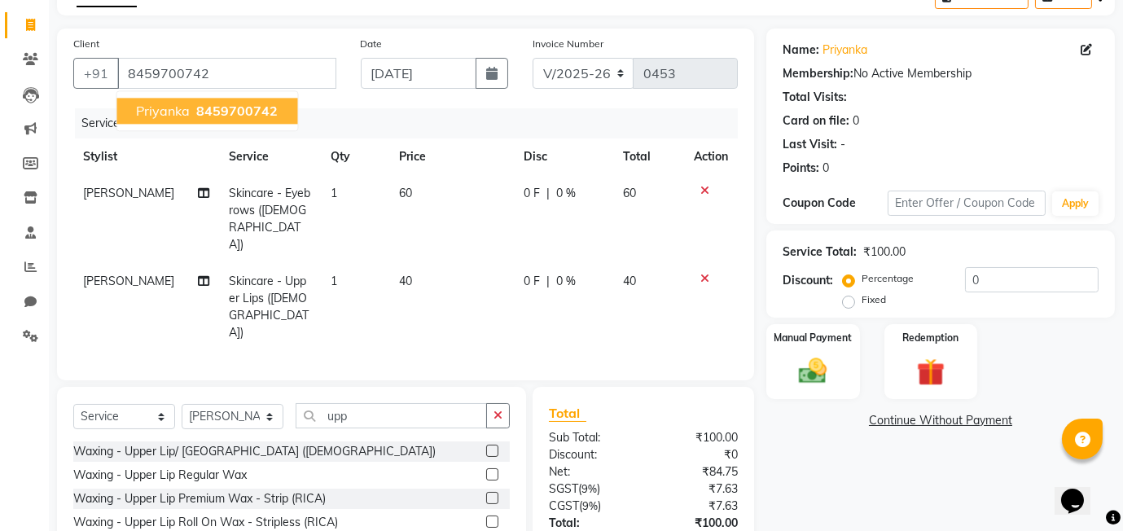
click at [195, 114] on ngb-highlight "8459700742" at bounding box center [235, 111] width 85 height 16
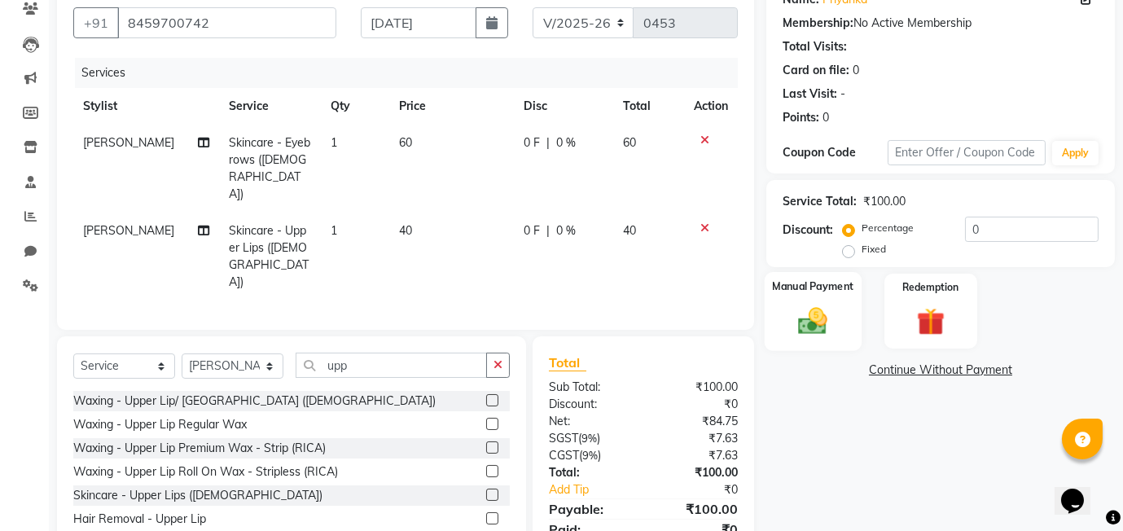
click at [804, 297] on div "Manual Payment" at bounding box center [813, 311] width 97 height 78
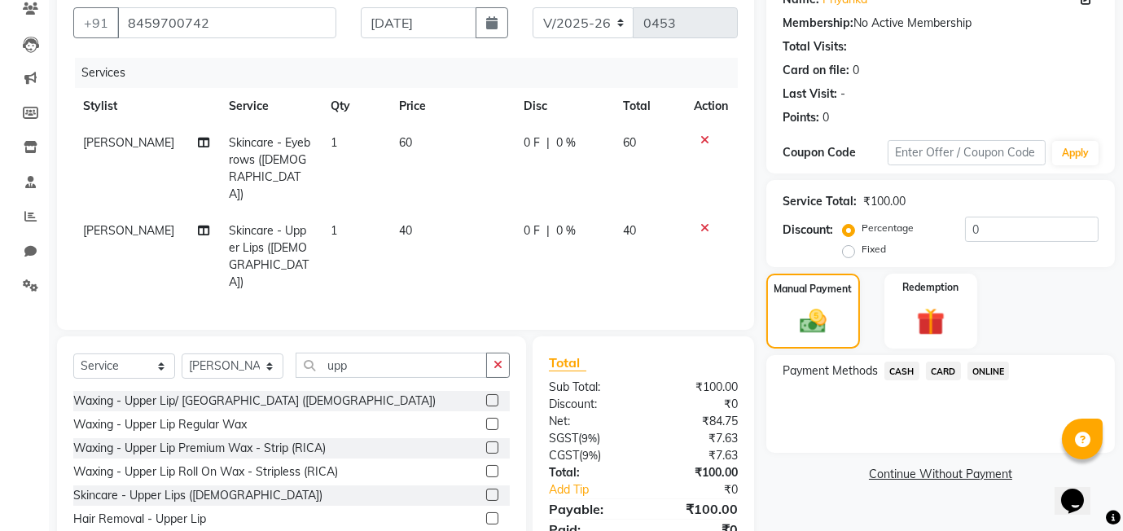
click at [991, 367] on span "ONLINE" at bounding box center [989, 371] width 42 height 19
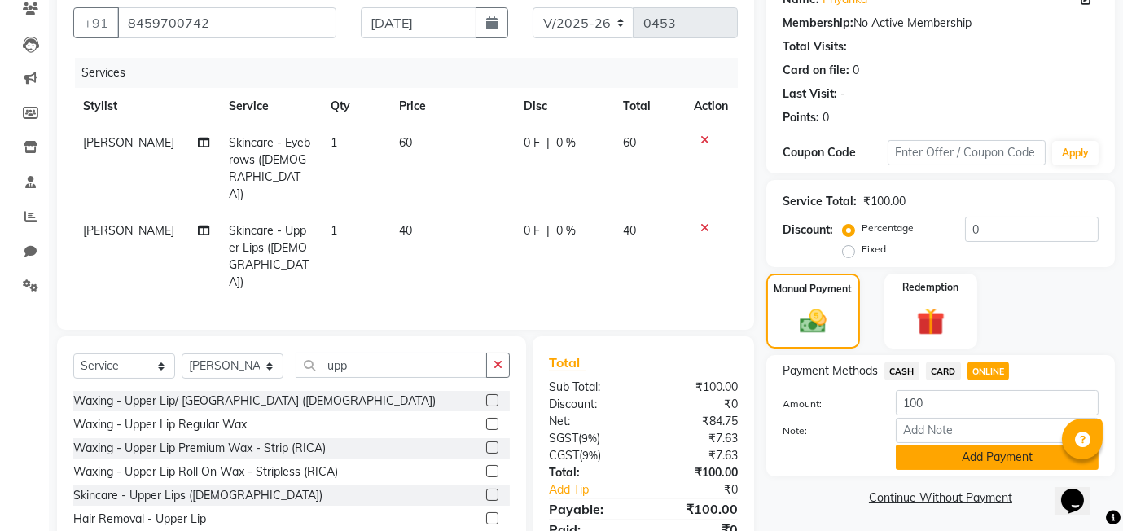
click at [949, 465] on button "Add Payment" at bounding box center [997, 457] width 203 height 25
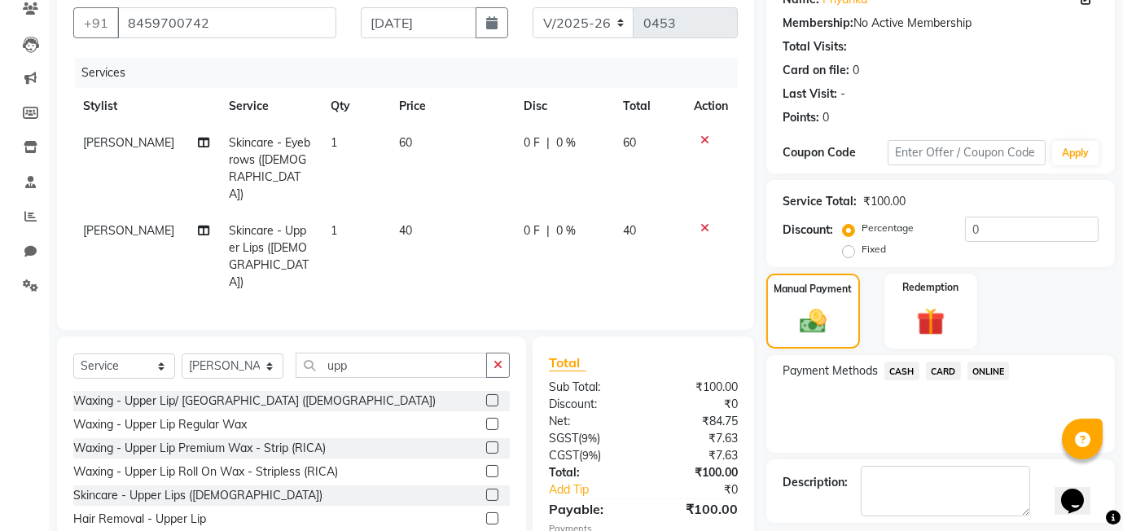
scroll to position [216, 0]
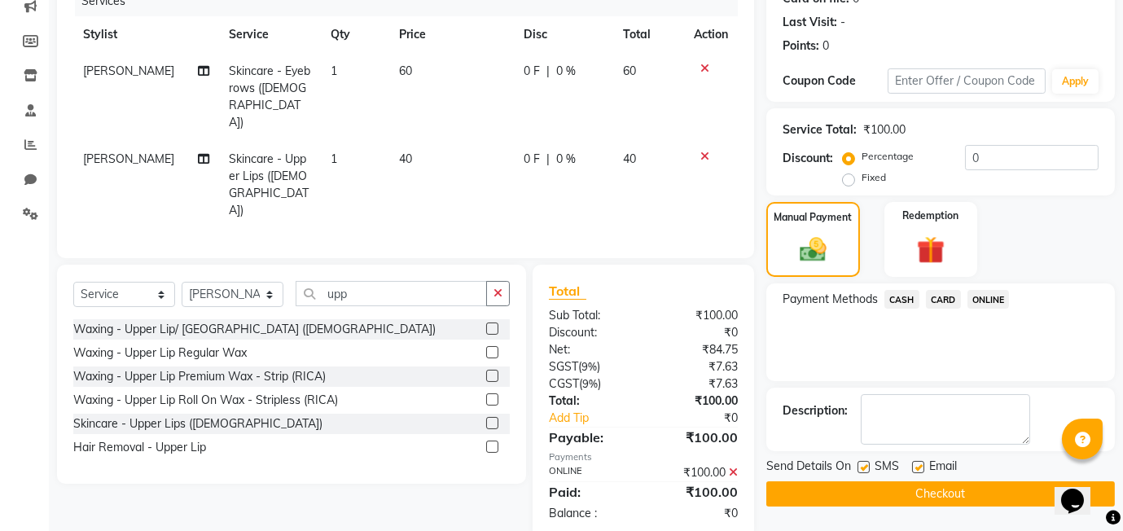
click at [887, 494] on button "Checkout" at bounding box center [941, 493] width 349 height 25
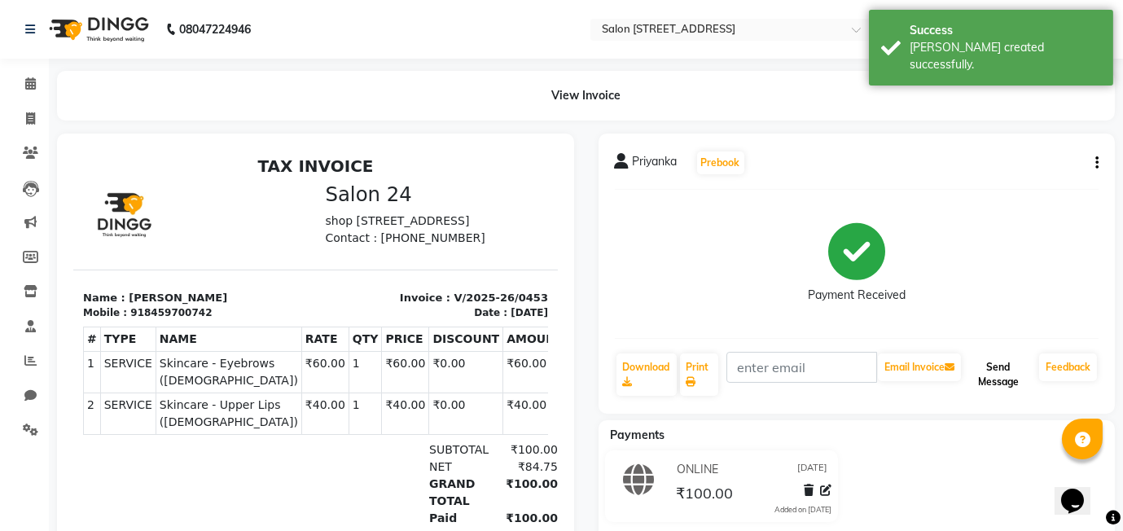
click at [995, 363] on button "Send Message" at bounding box center [999, 375] width 68 height 42
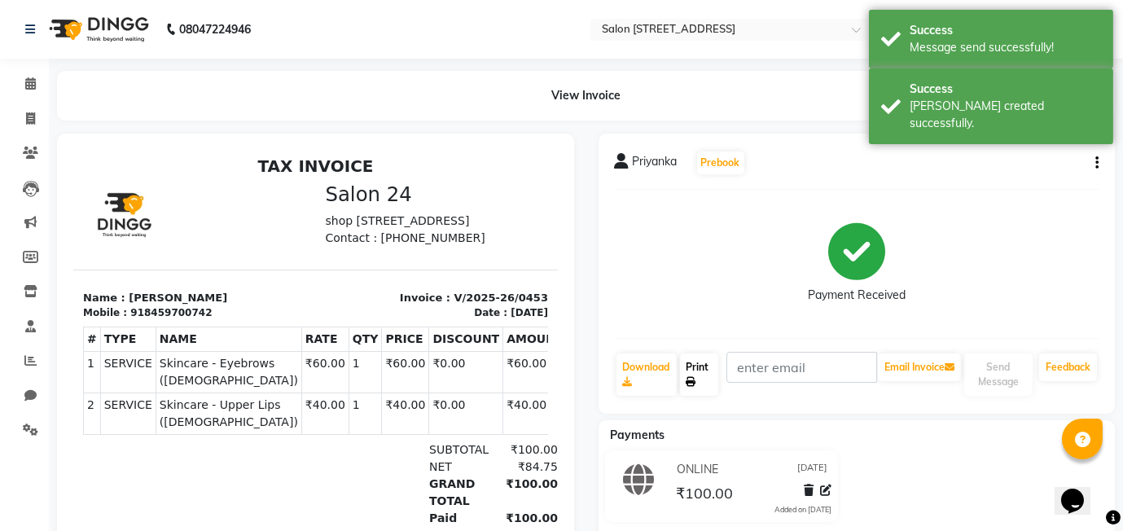
click at [714, 376] on link "Print" at bounding box center [699, 375] width 39 height 42
